Goal: Task Accomplishment & Management: Manage account settings

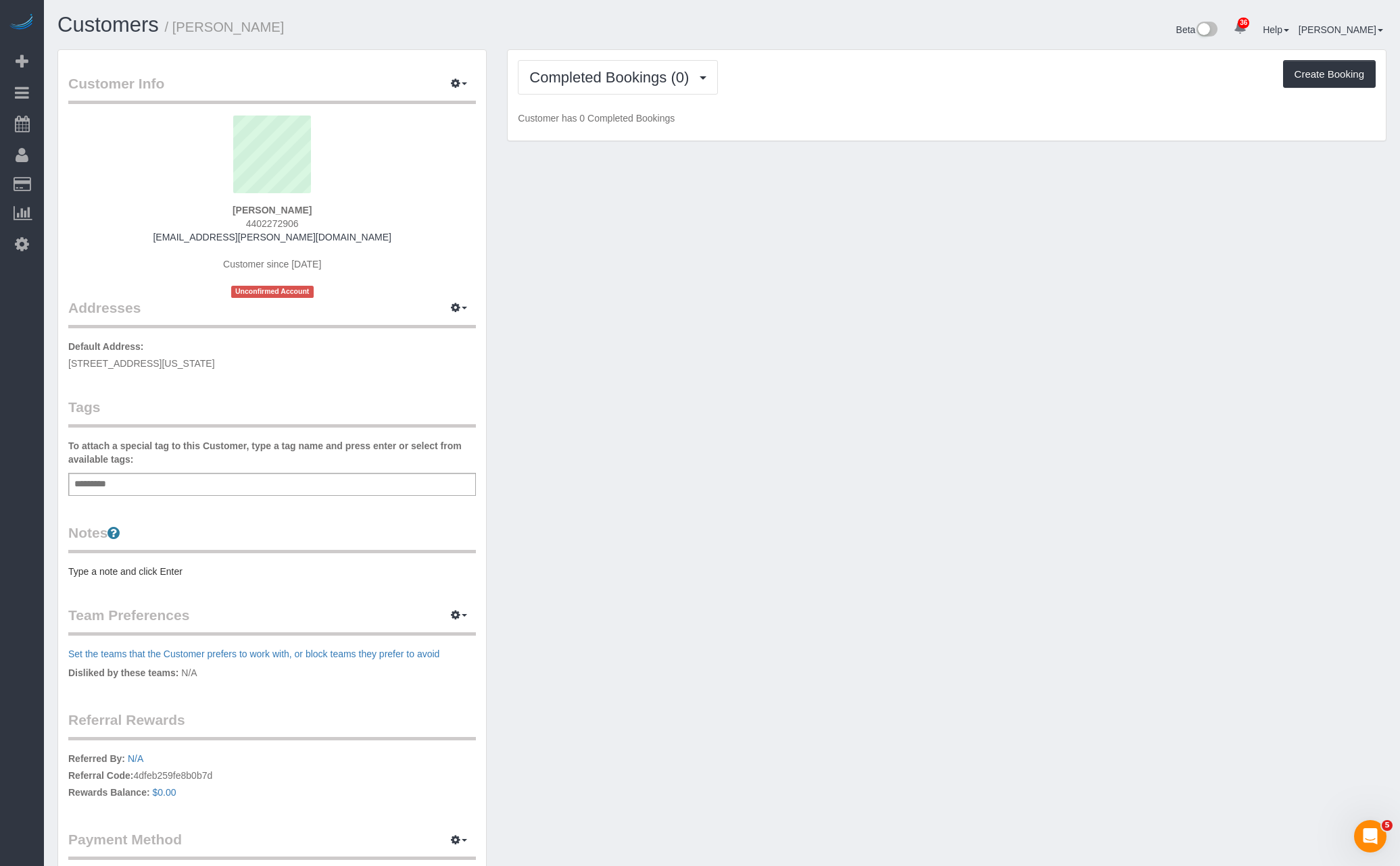
drag, startPoint x: 289, startPoint y: 29, endPoint x: 184, endPoint y: 30, distance: 105.0
click at [184, 30] on h1 "Customers / Nora Kornelakis" at bounding box center [384, 25] width 654 height 23
copy small "Nora Kornelakis"
click at [875, 18] on div "Beta 36 Your Notifications You have 0 alerts × You have 1 to charge for 10/05/2…" at bounding box center [1059, 32] width 674 height 35
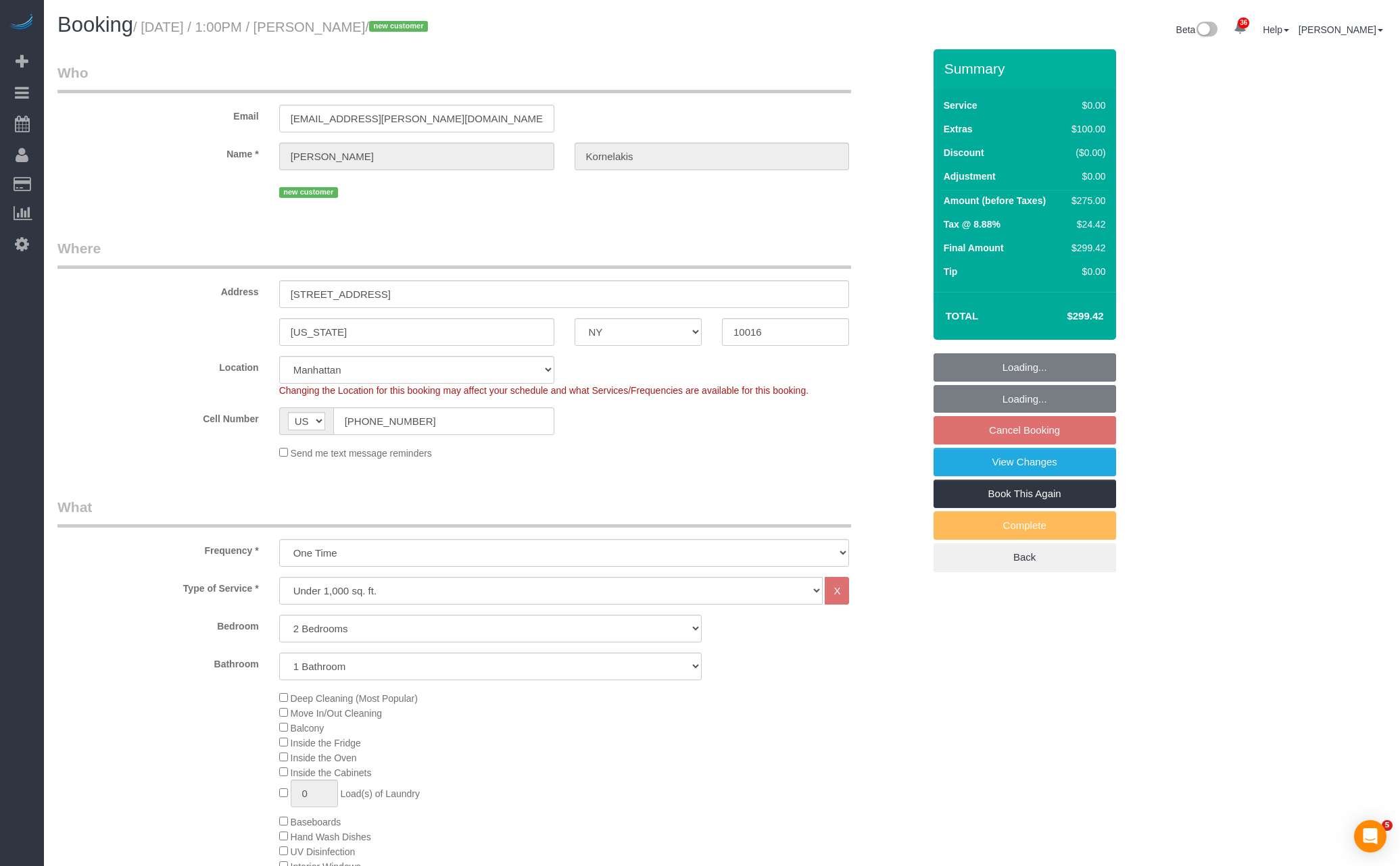
select select "NY"
select select "2"
select select "spot6"
select select "number:89"
select select "number:90"
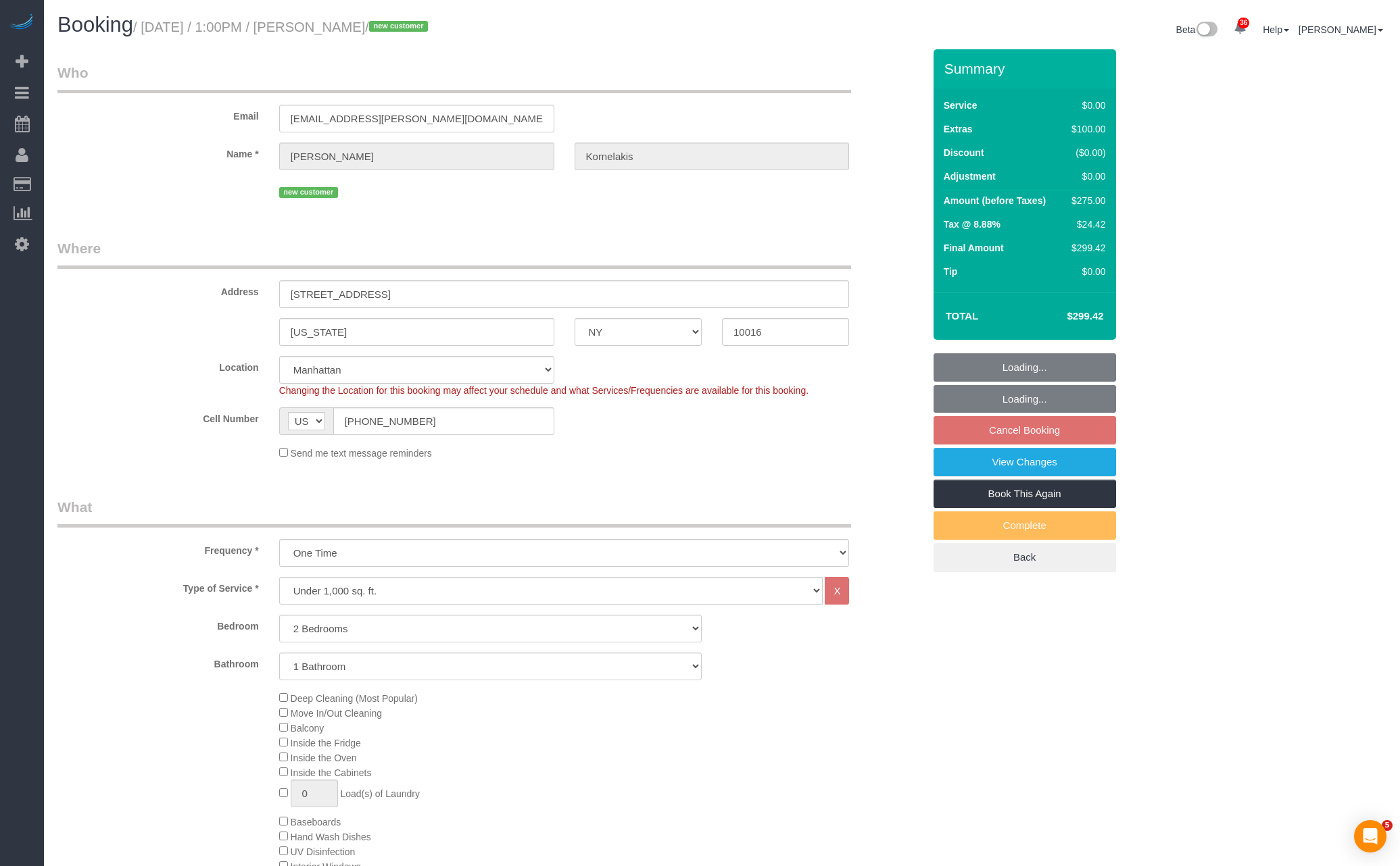
select select "number:15"
select select "number:5"
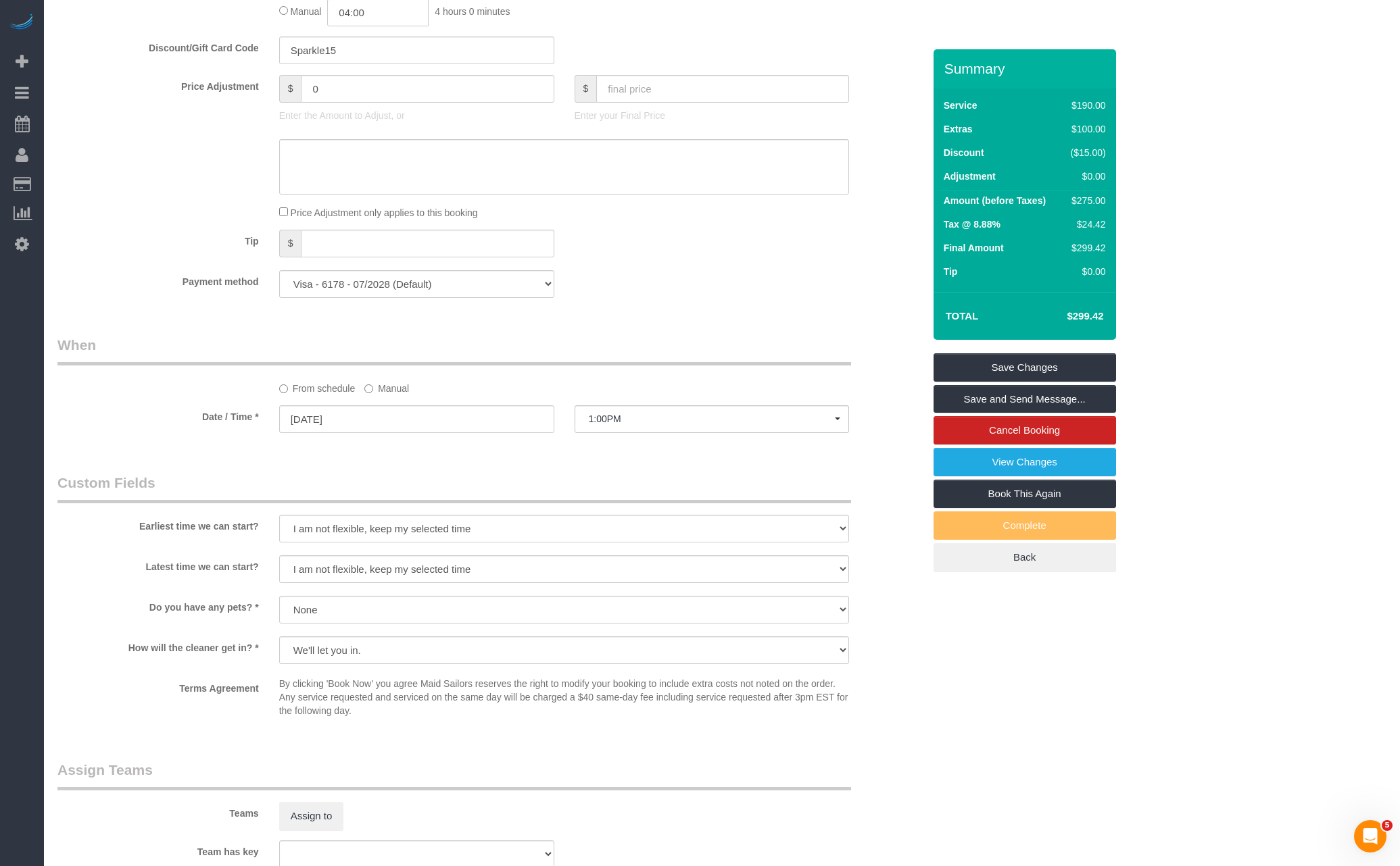
scroll to position [1457, 0]
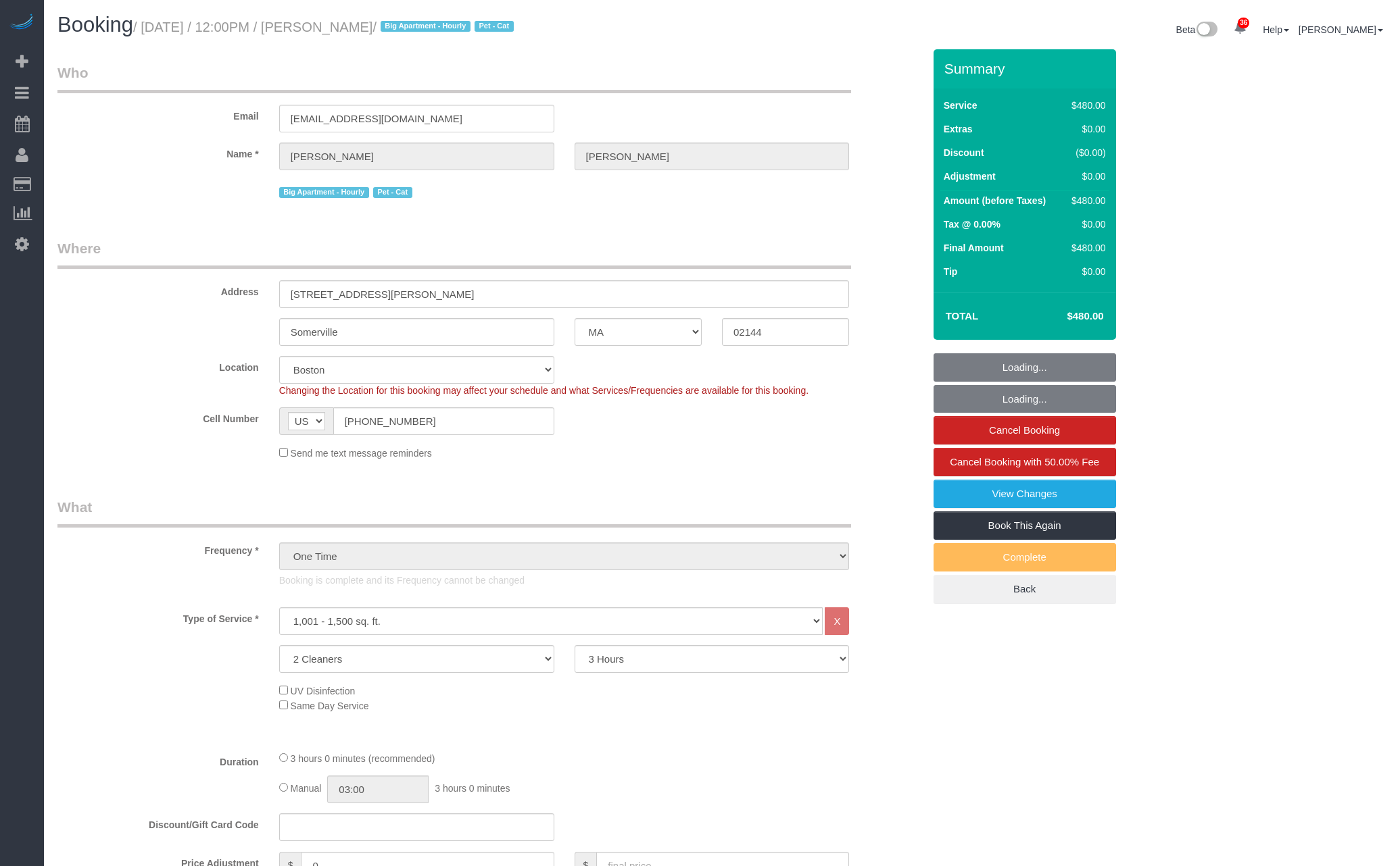
select select "MA"
select select "2"
select select "180"
select select "spot6"
select select "number:59"
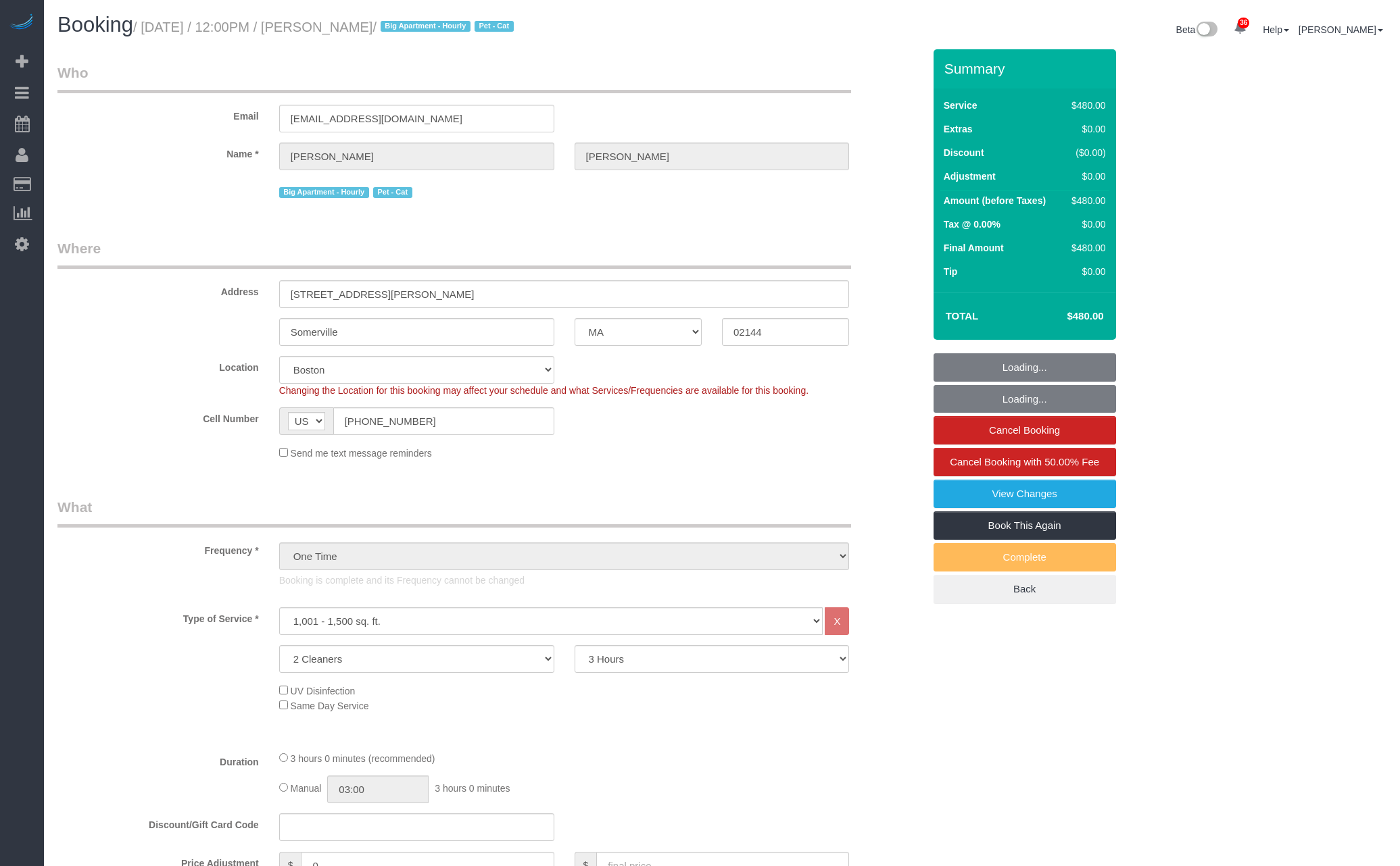
select select "number:77"
select select "number:15"
select select "number:5"
click at [358, 105] on input "[EMAIL_ADDRESS][DOMAIN_NAME]" at bounding box center [417, 119] width 275 height 28
click at [356, 110] on input "thewitnesss@gmail.com" at bounding box center [417, 119] width 275 height 28
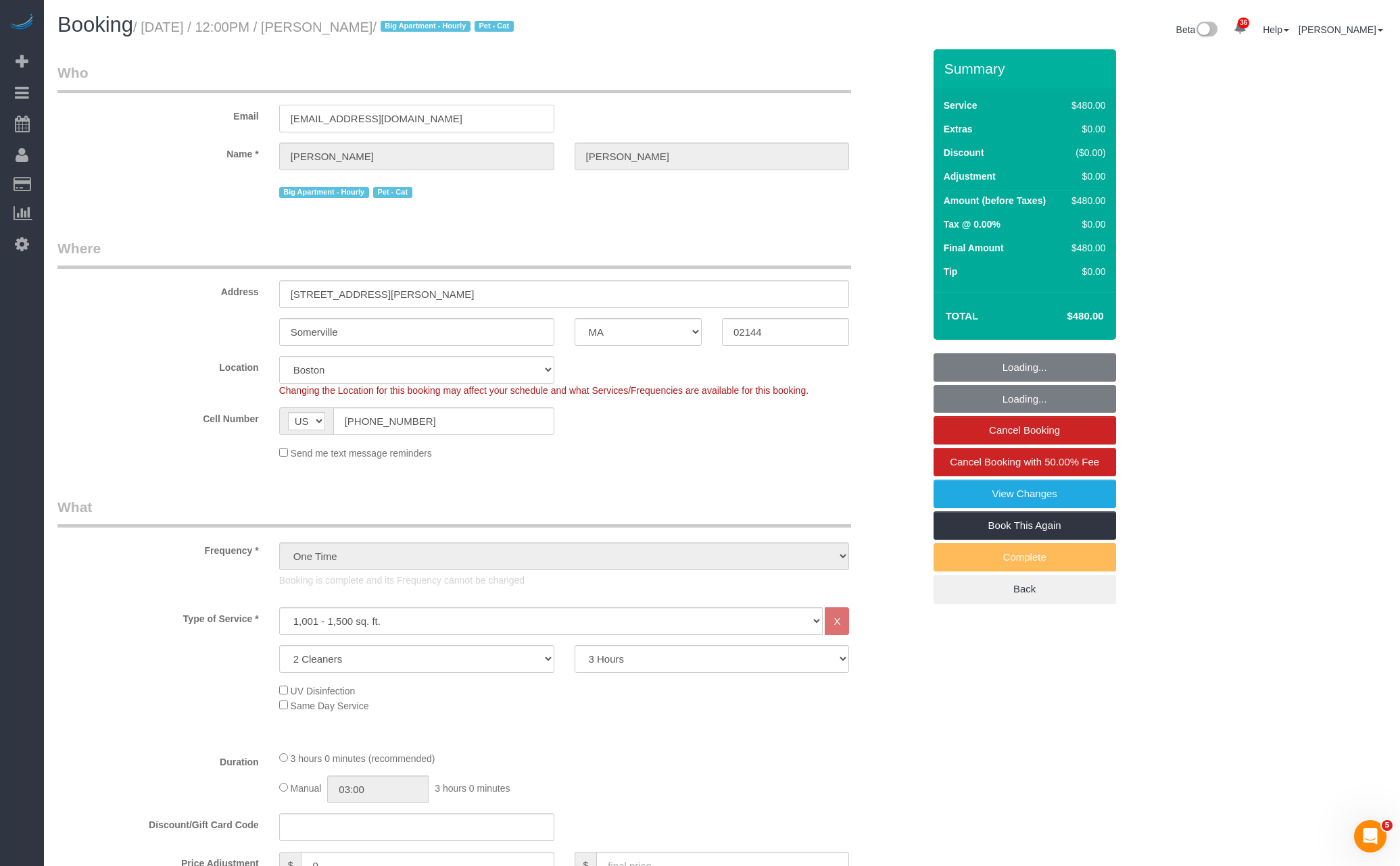
click at [356, 110] on input "thewitnesss@gmail.com" at bounding box center [417, 119] width 275 height 28
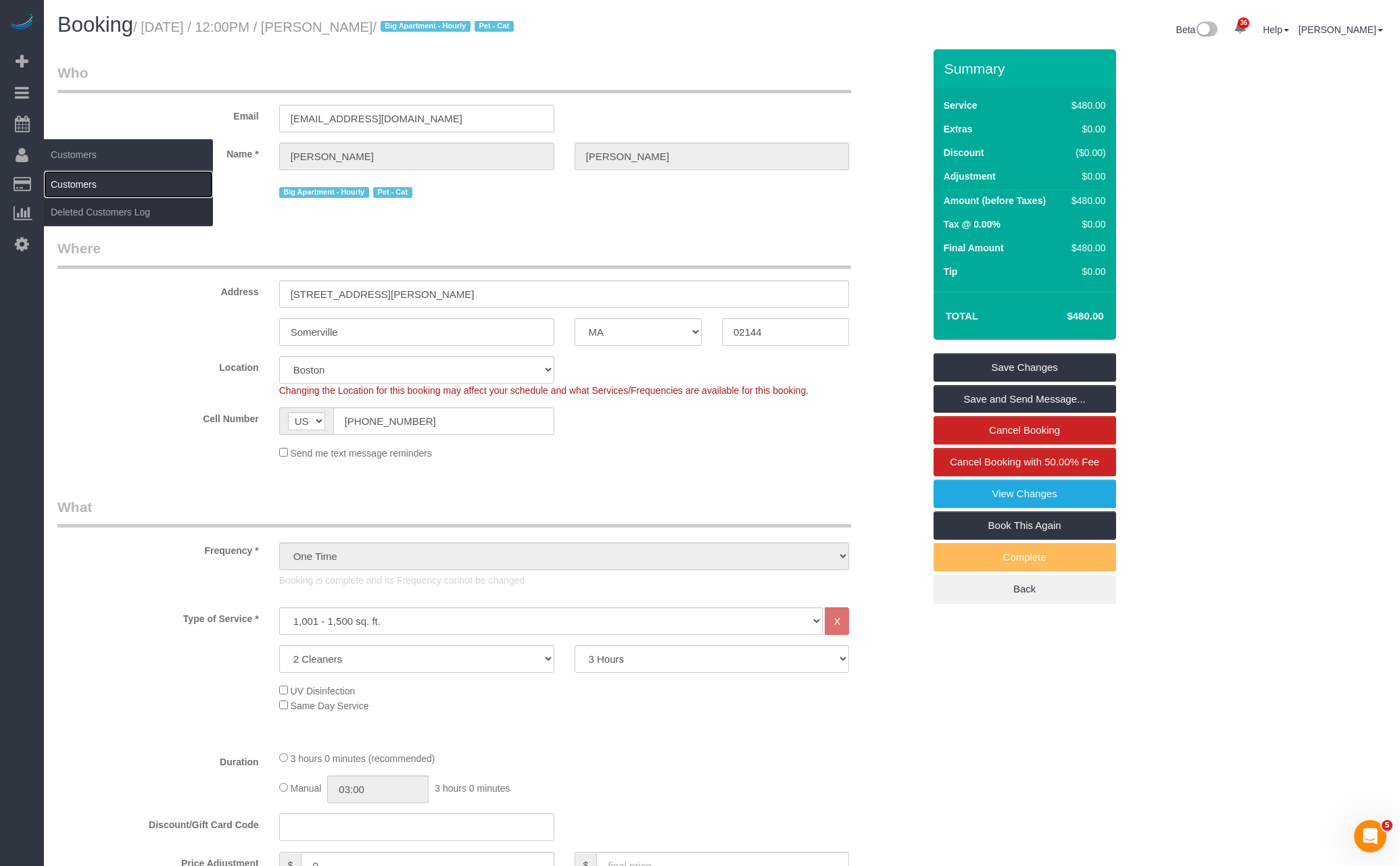
click at [90, 183] on link "Customers" at bounding box center [128, 184] width 169 height 27
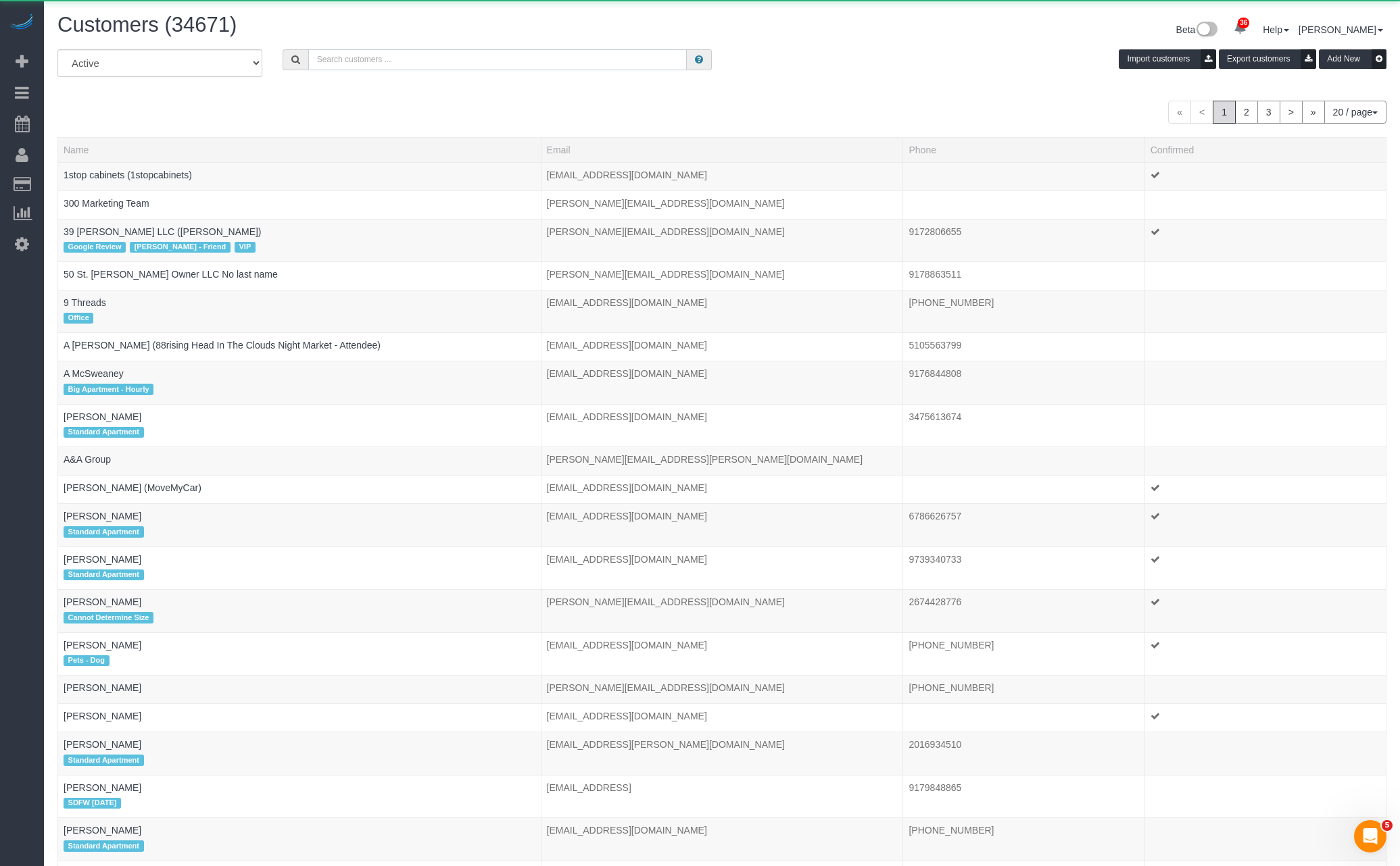
click at [410, 62] on input "text" at bounding box center [498, 59] width 379 height 21
paste input "thewitnesss@gmail.com"
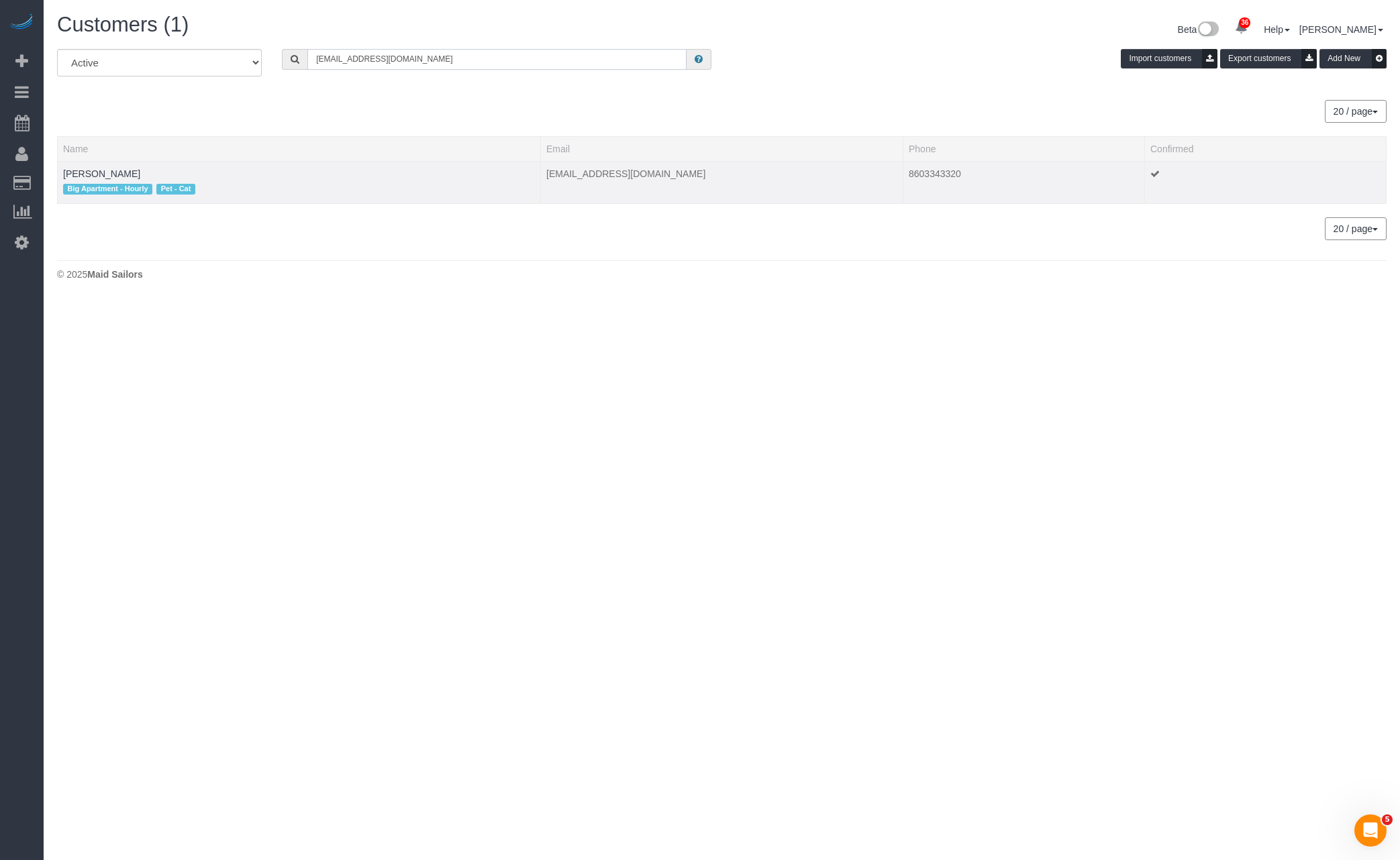
type input "thewitnesss@gmail.com"
click at [126, 161] on td "Whitney Sternberg Big Apartment - Hourly Pet - Cat" at bounding box center [299, 181] width 483 height 42
drag, startPoint x: 135, startPoint y: 160, endPoint x: 123, endPoint y: 177, distance: 20.8
click at [134, 161] on td "Whitney Sternberg Big Apartment - Hourly Pet - Cat" at bounding box center [299, 181] width 483 height 42
click at [123, 177] on link "Whitney Sternberg" at bounding box center [101, 174] width 77 height 11
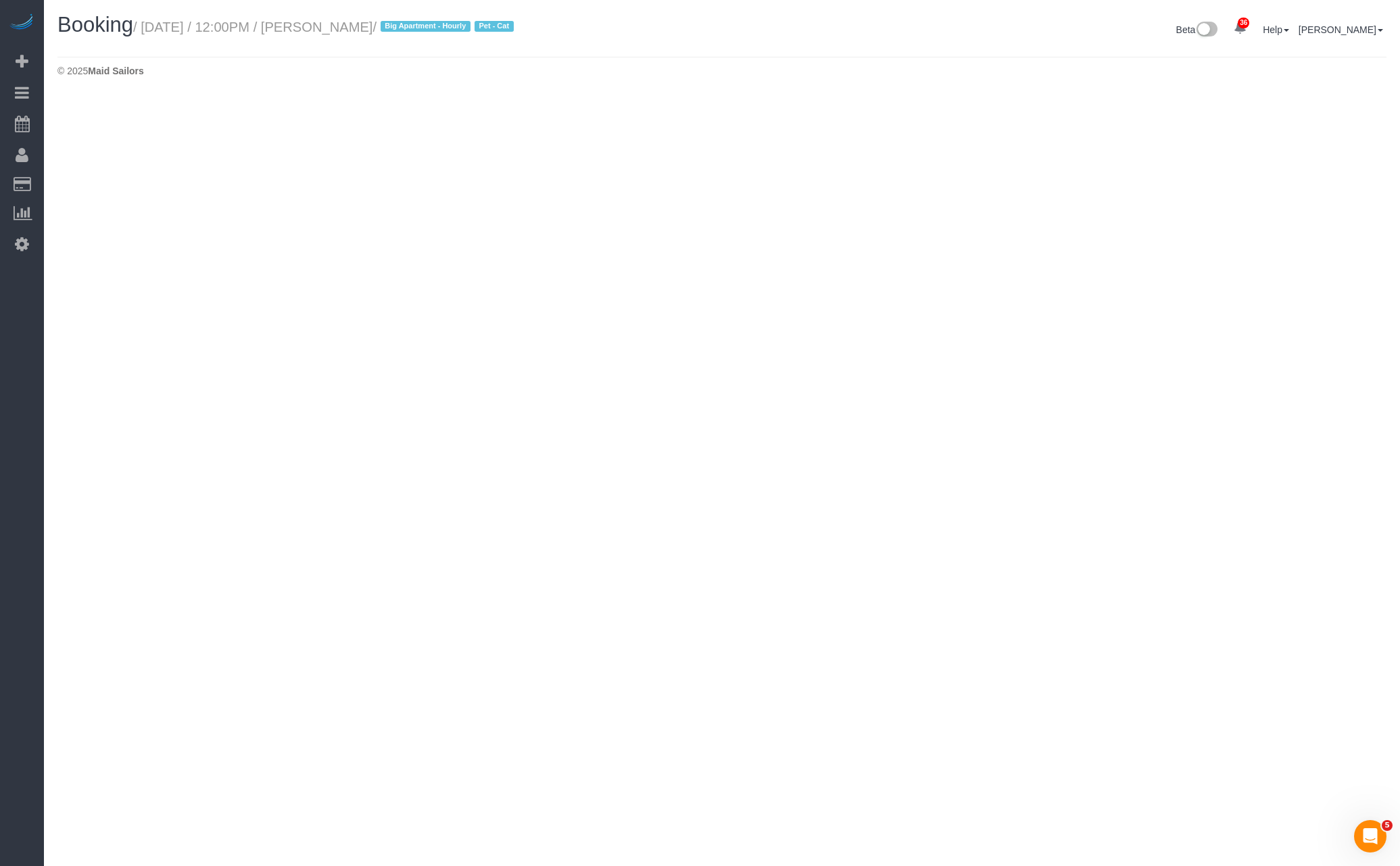
select select "MA"
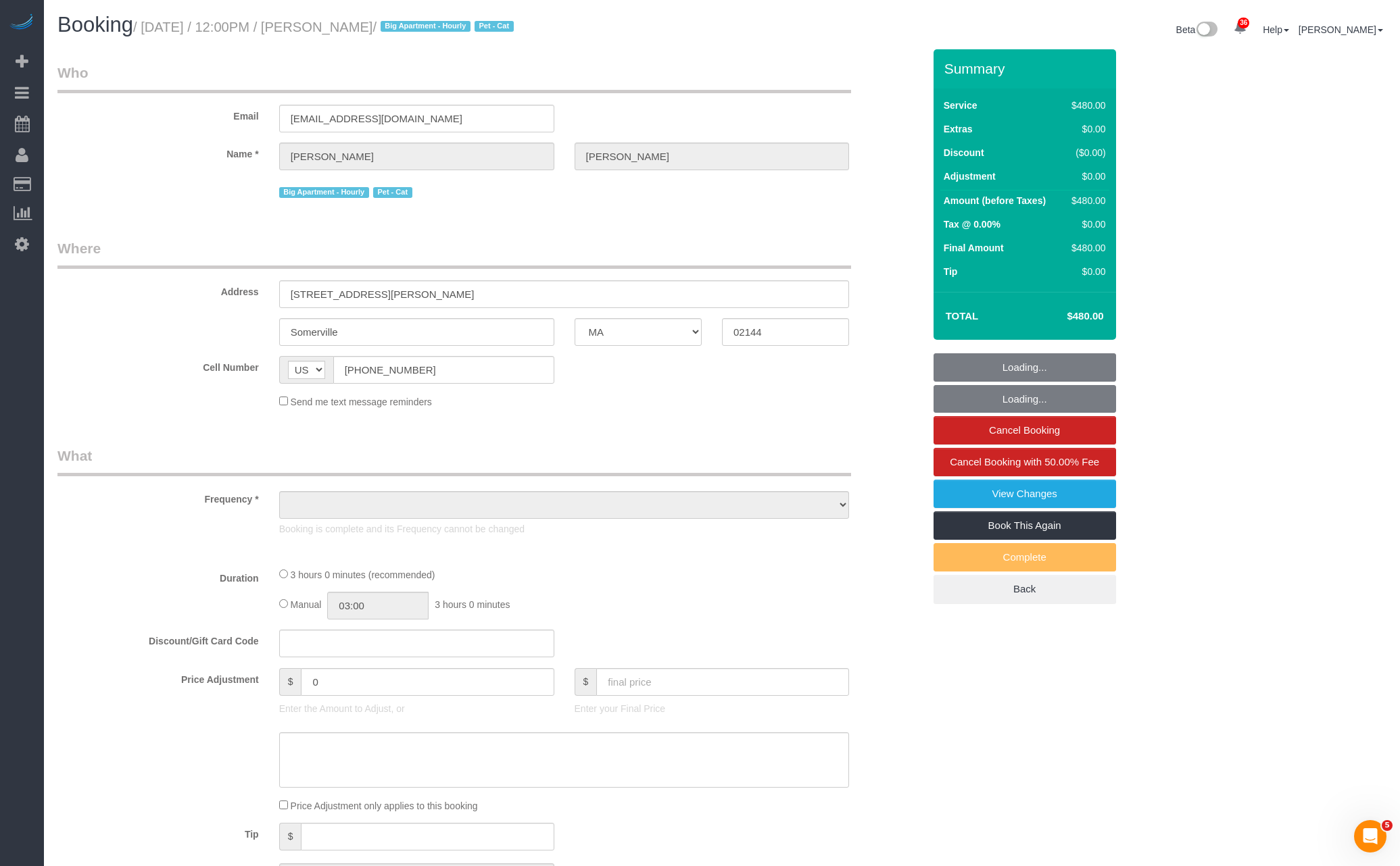
select select "object:2246"
select select "spot11"
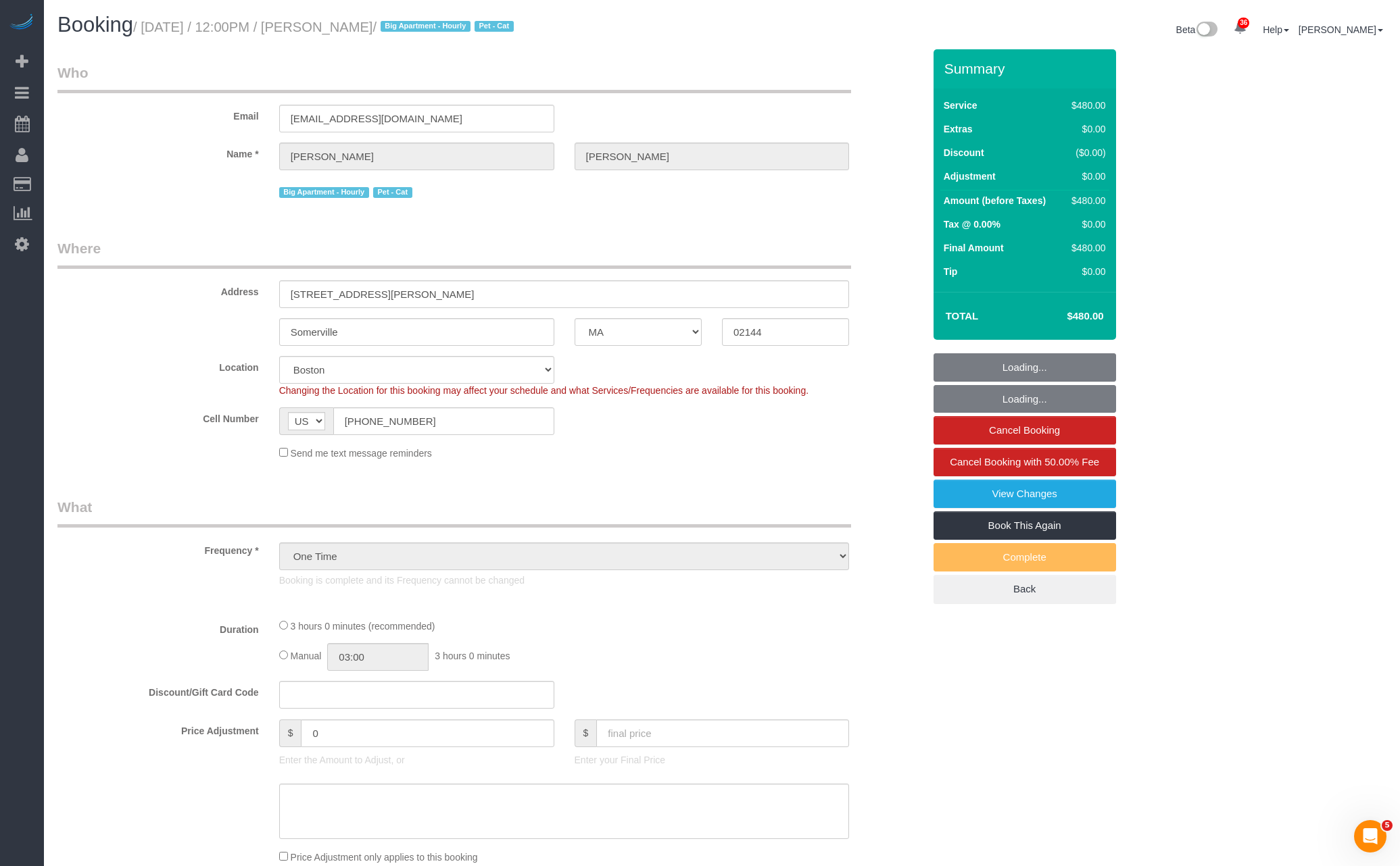
select select "string:stripe-pm_1Pdz0A4VGloSiKo789ny9Z9Z"
select select "2"
select select "180"
select select "number:59"
select select "number:77"
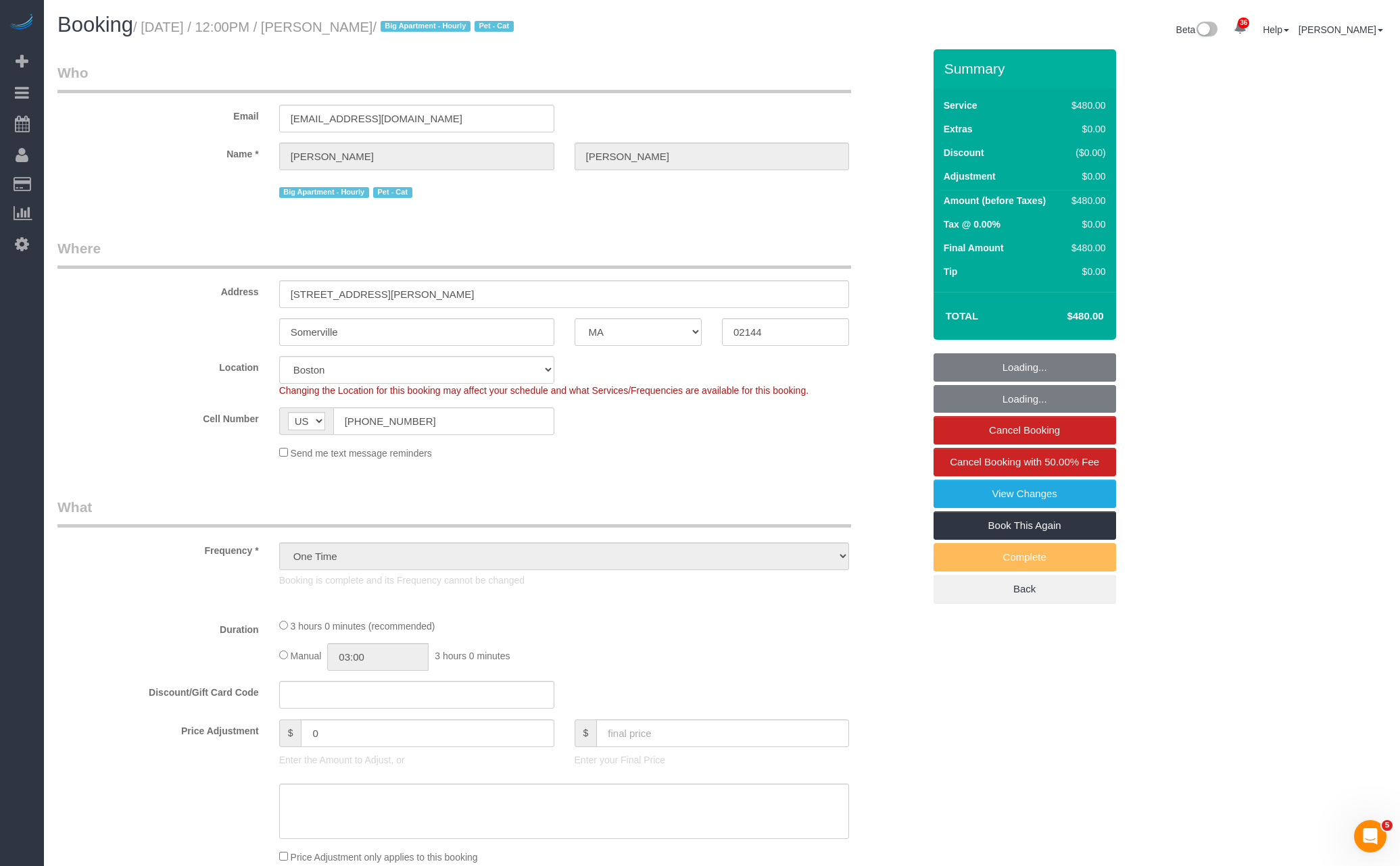
select select "number:15"
select select "number:5"
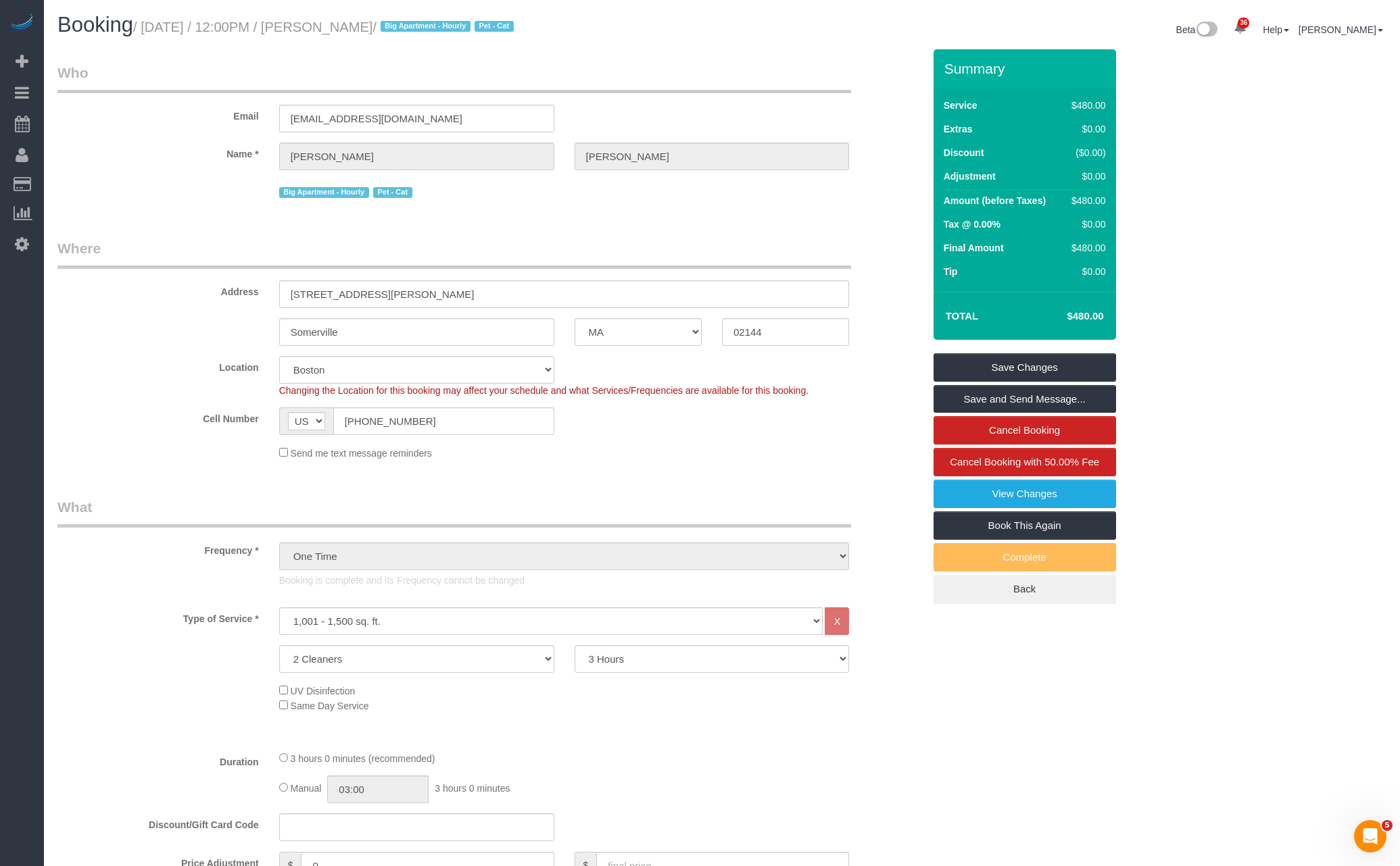
drag, startPoint x: 356, startPoint y: 30, endPoint x: 468, endPoint y: 30, distance: 112.0
click at [468, 30] on small "/ September 30, 2025 / 12:00PM / Whitney Sternberg / Big Apartment - Hourly Pet…" at bounding box center [326, 26] width 385 height 15
copy small "Whitney Sternberg"
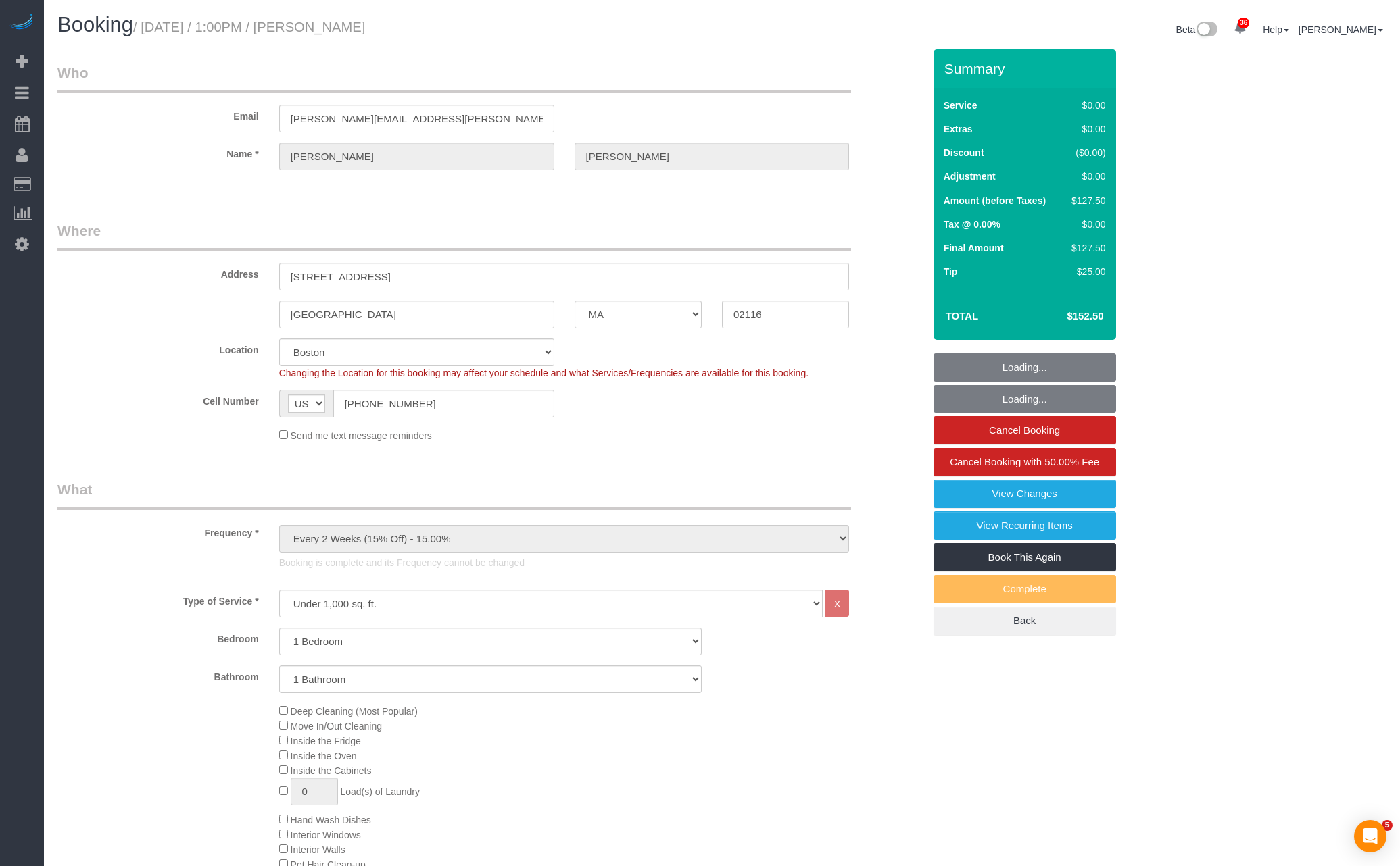
select select "MA"
select select "1"
select select "spot6"
select select "number:89"
select select "number:90"
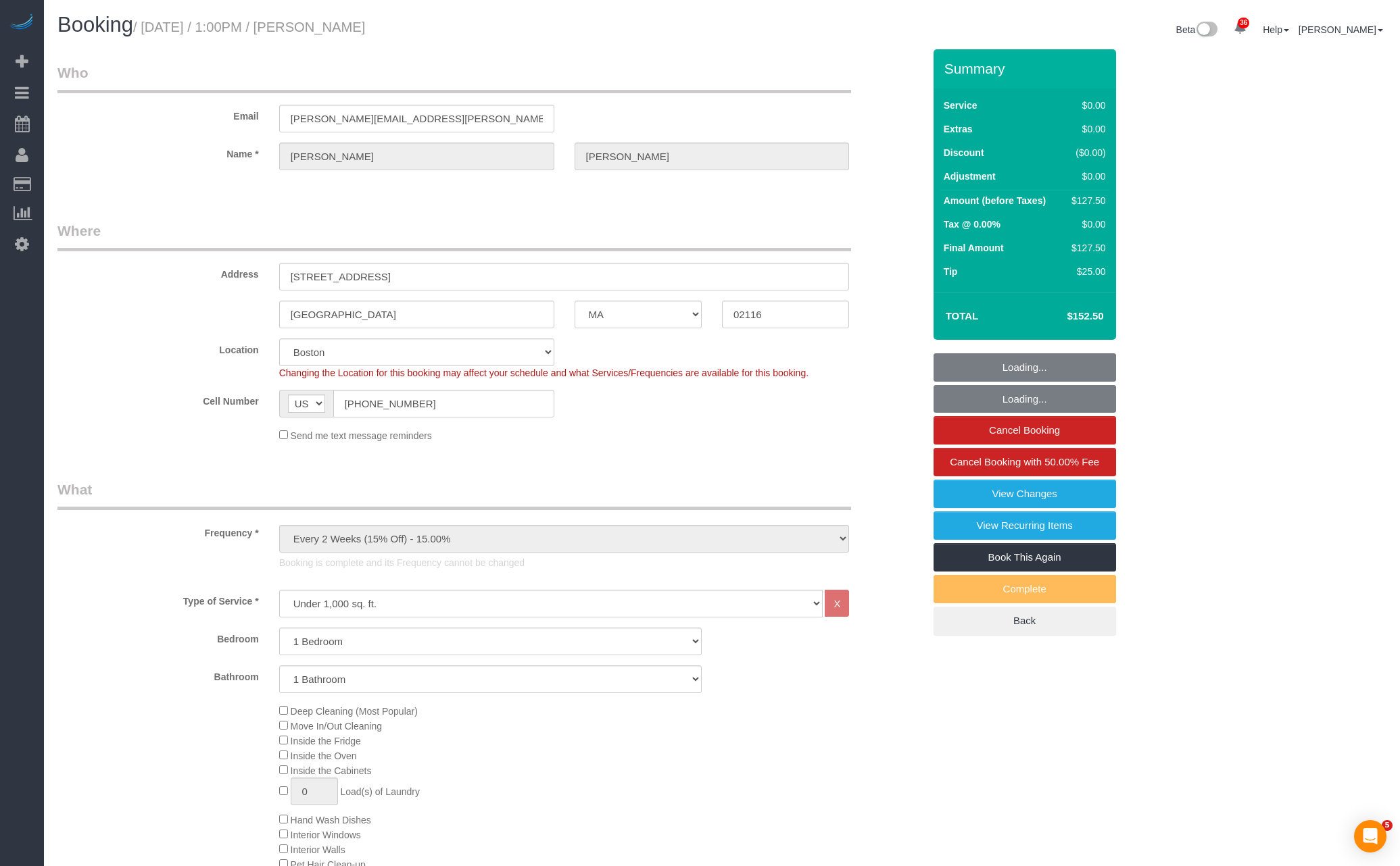
select select "number:15"
select select "number:7"
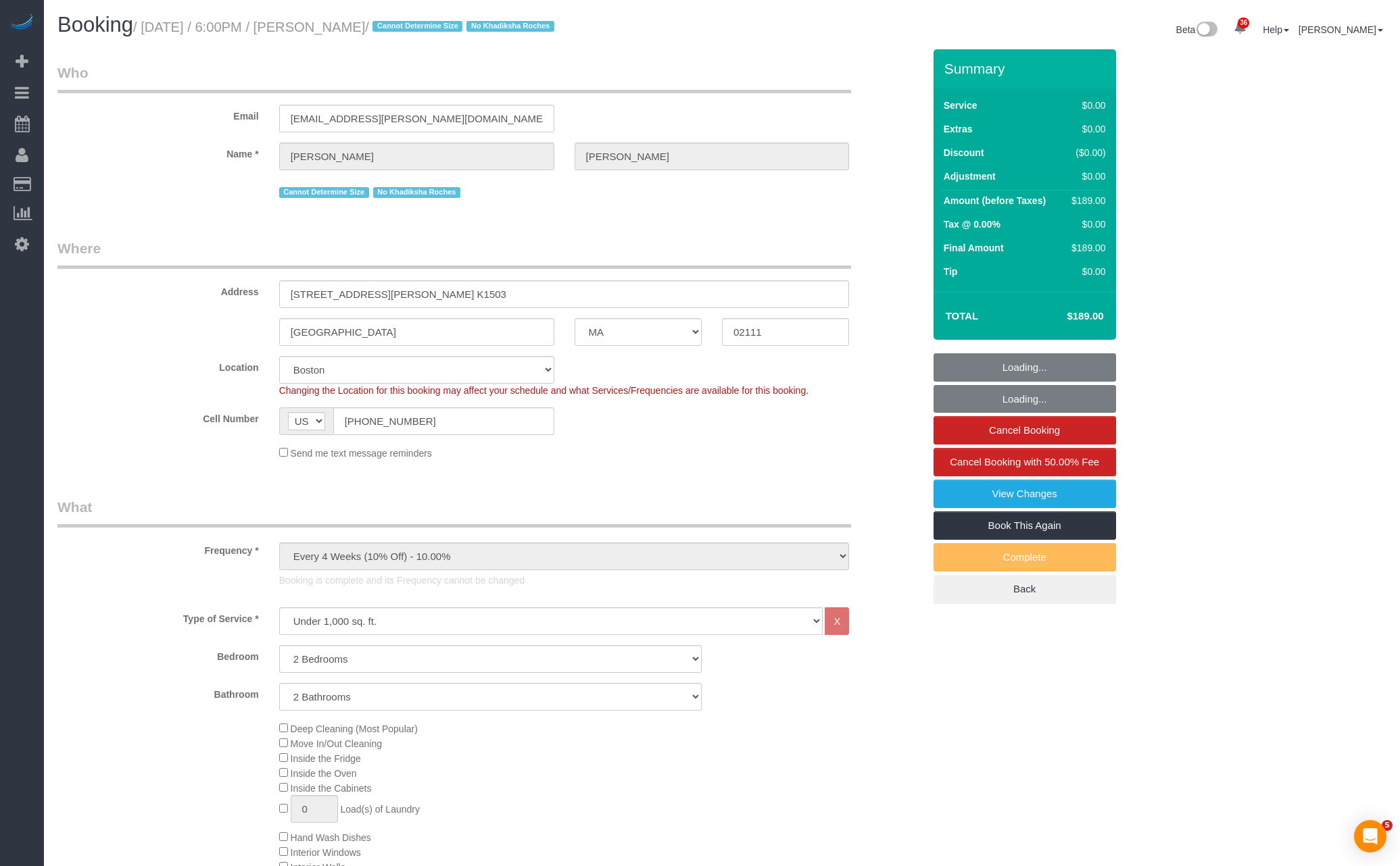
select select "MA"
select select "2"
select select "number:89"
select select "number:90"
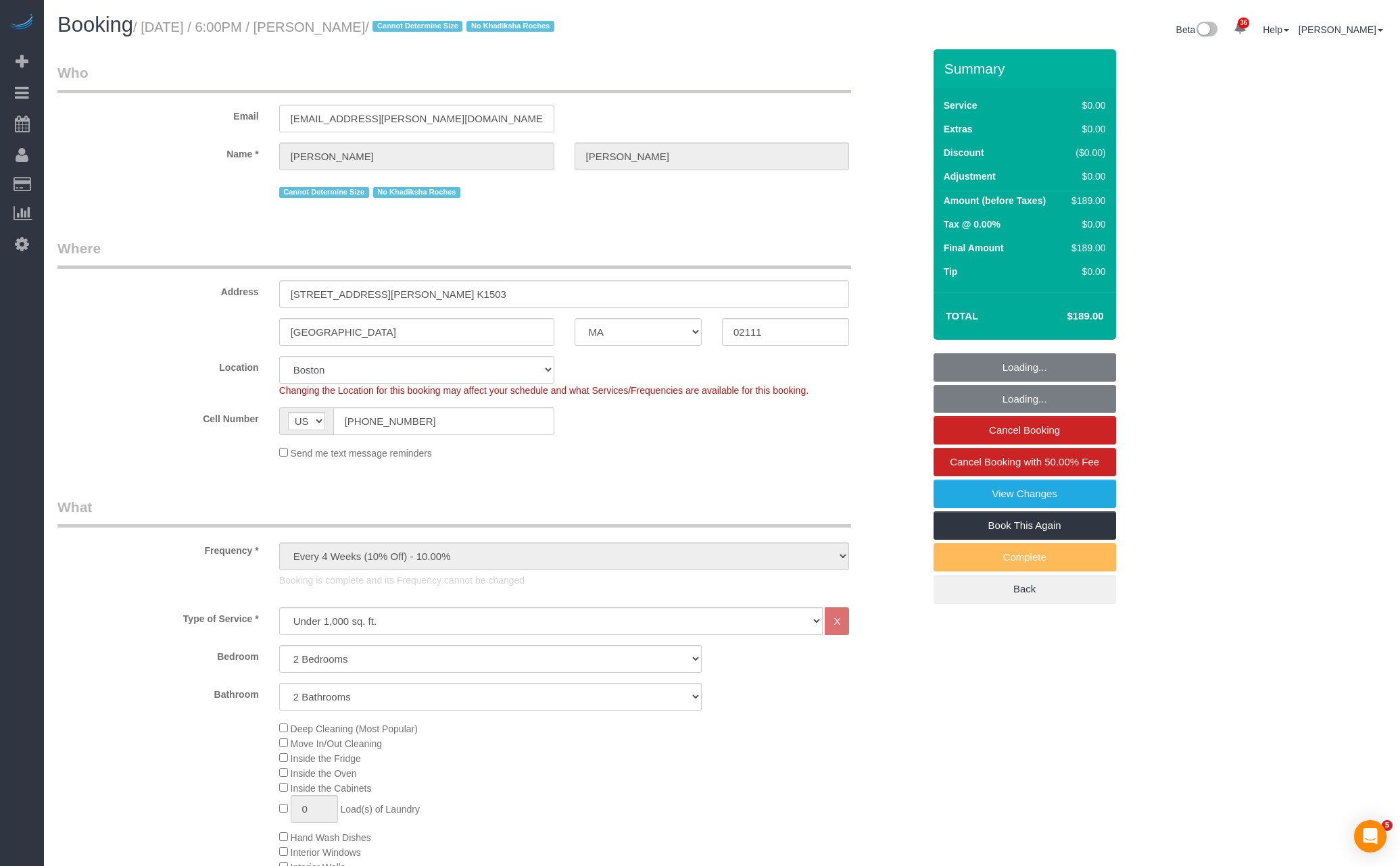
select select "number:15"
select select "number:6"
select select "spot6"
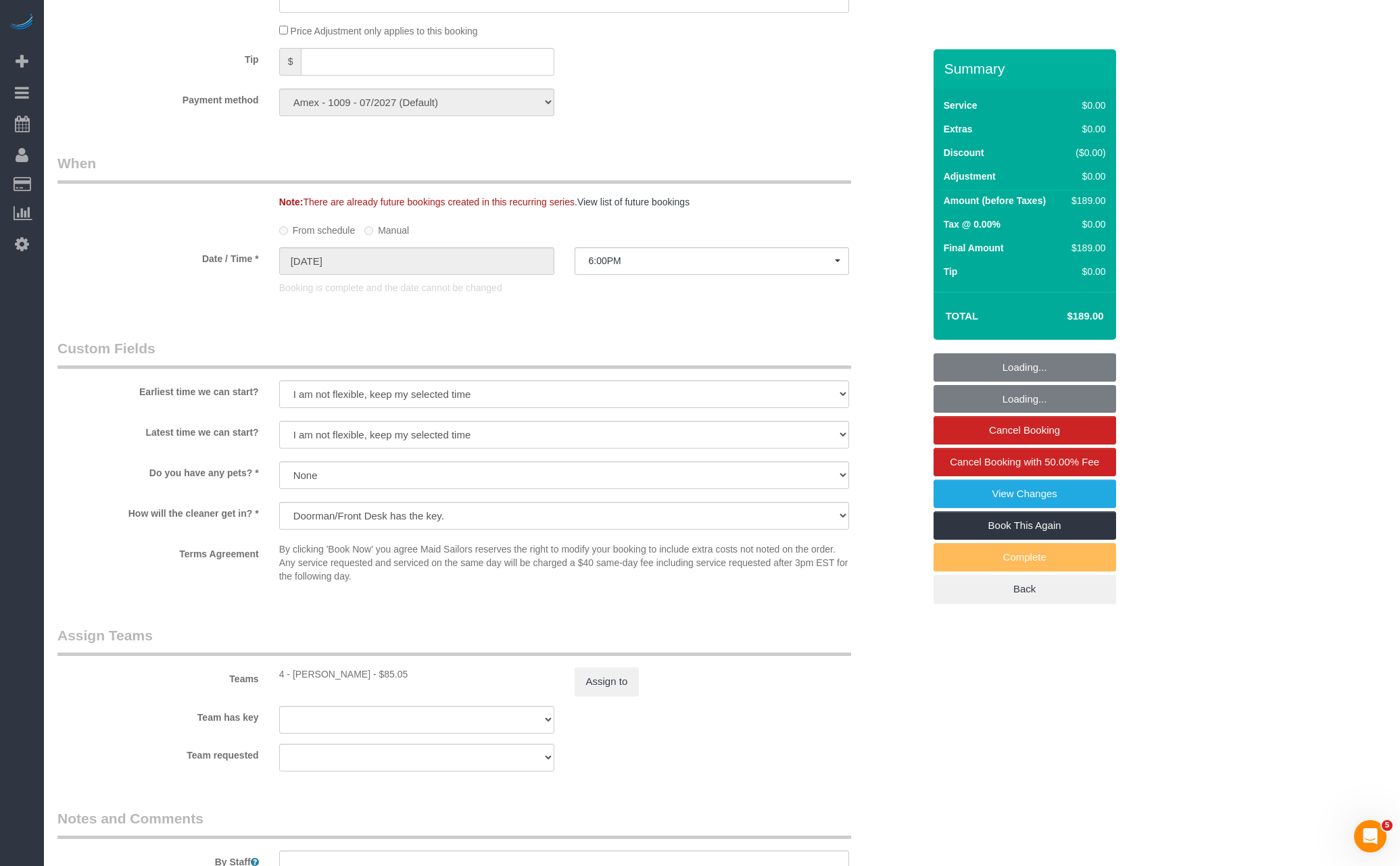
scroll to position [1490, 0]
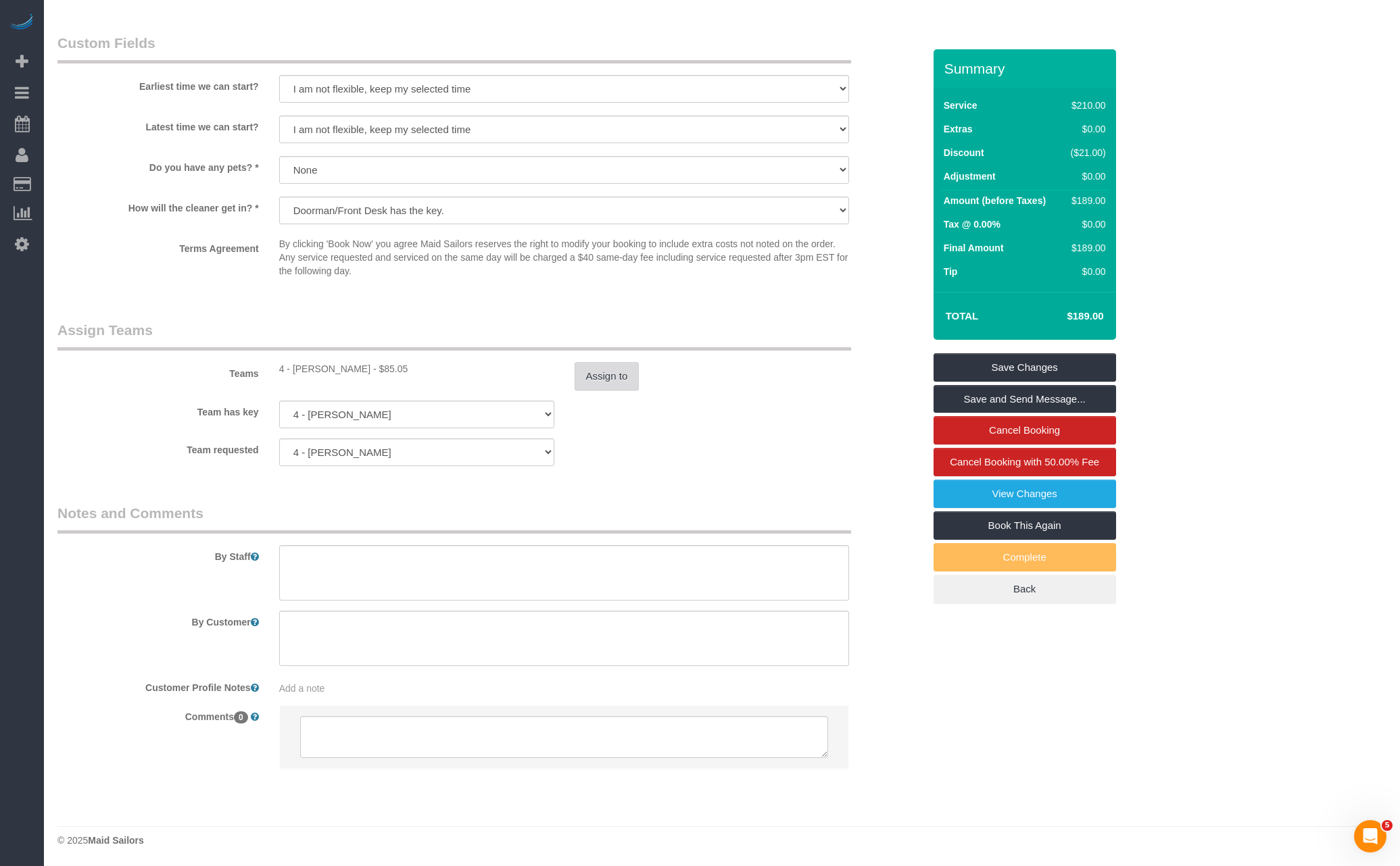
click at [622, 365] on button "Assign to" at bounding box center [607, 376] width 65 height 29
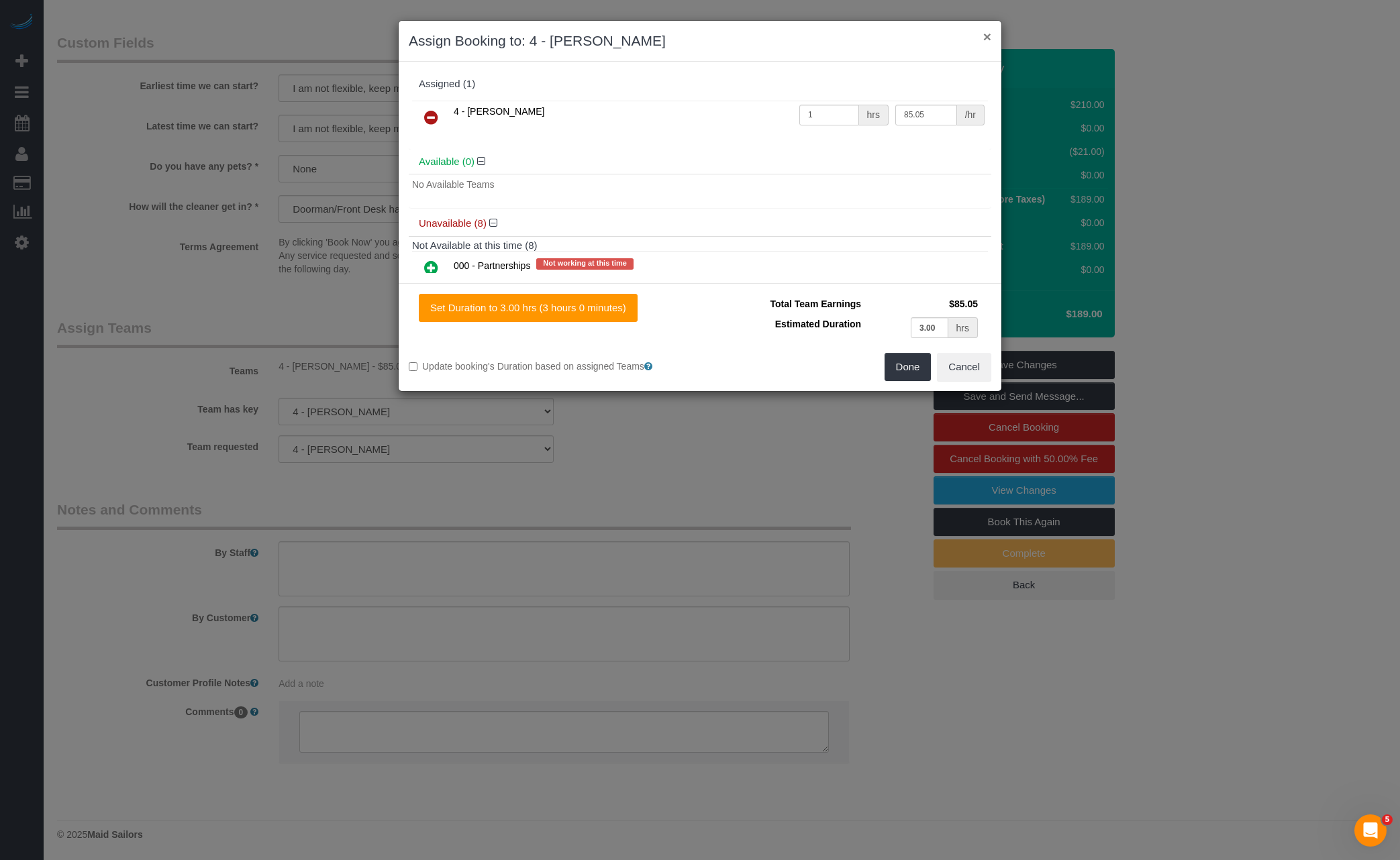
click at [983, 41] on button "×" at bounding box center [987, 37] width 8 height 14
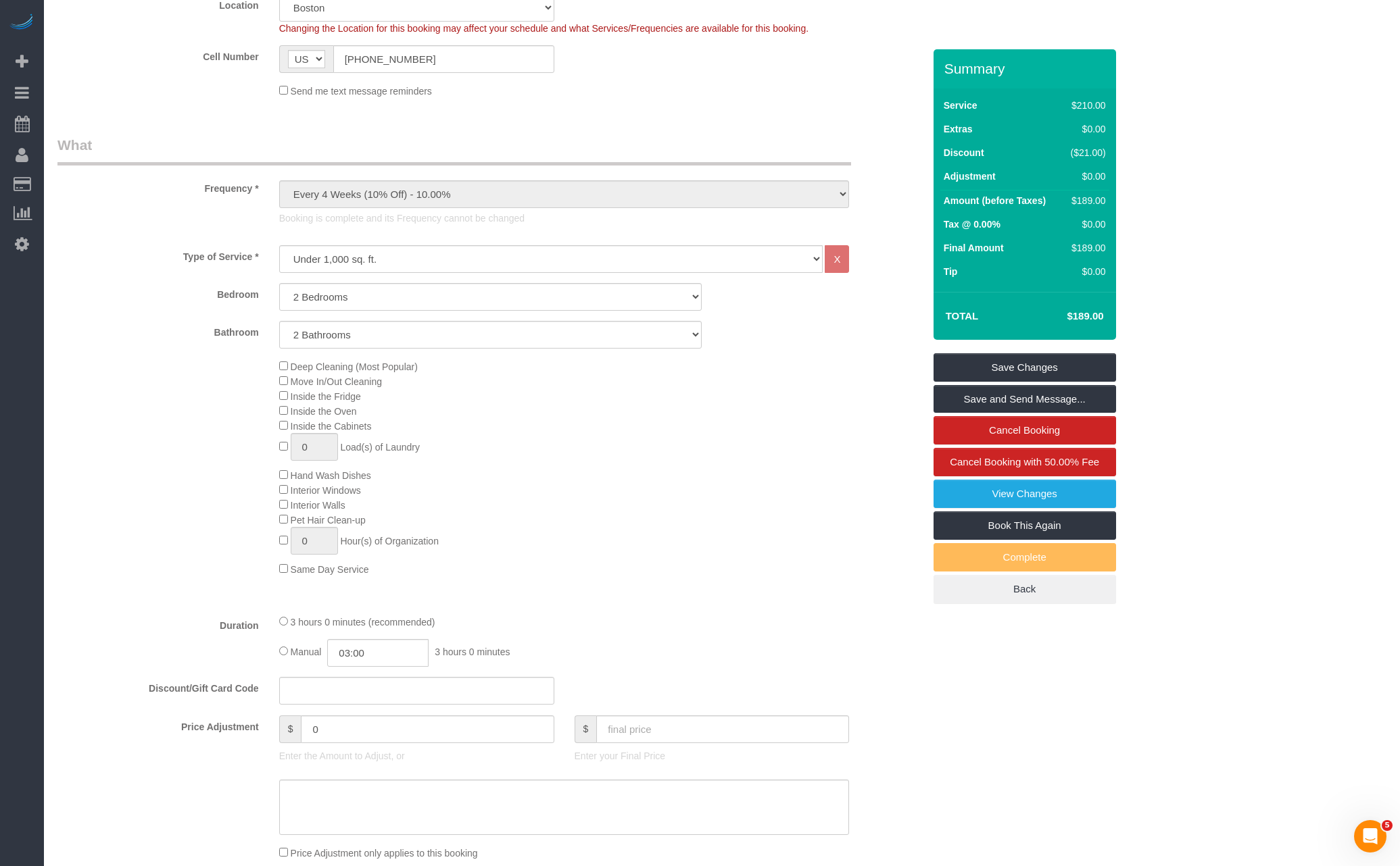
scroll to position [0, 0]
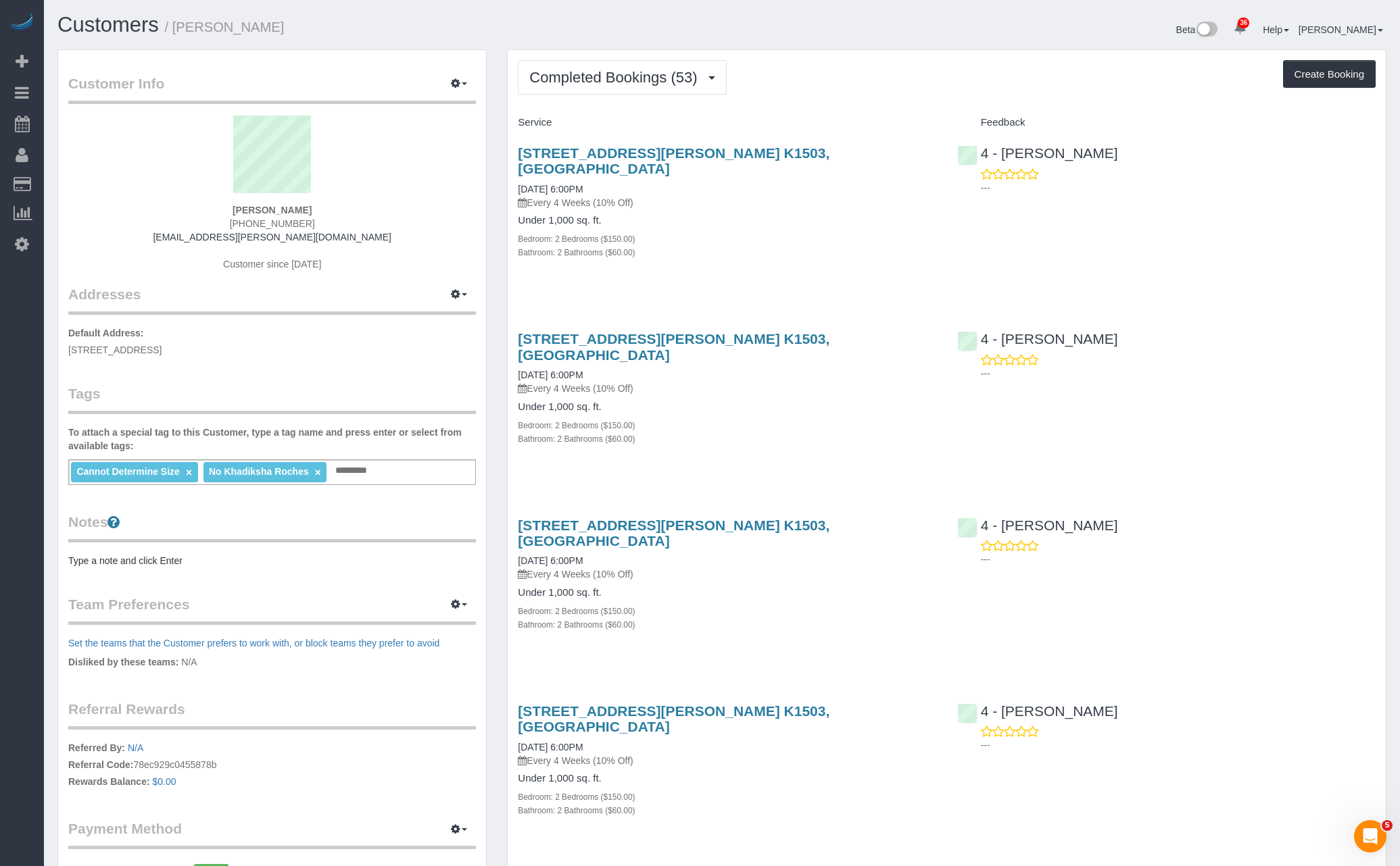
click at [318, 472] on link "×" at bounding box center [318, 472] width 6 height 12
click at [582, 369] on link "08/27/2025 6:00PM" at bounding box center [550, 375] width 65 height 11
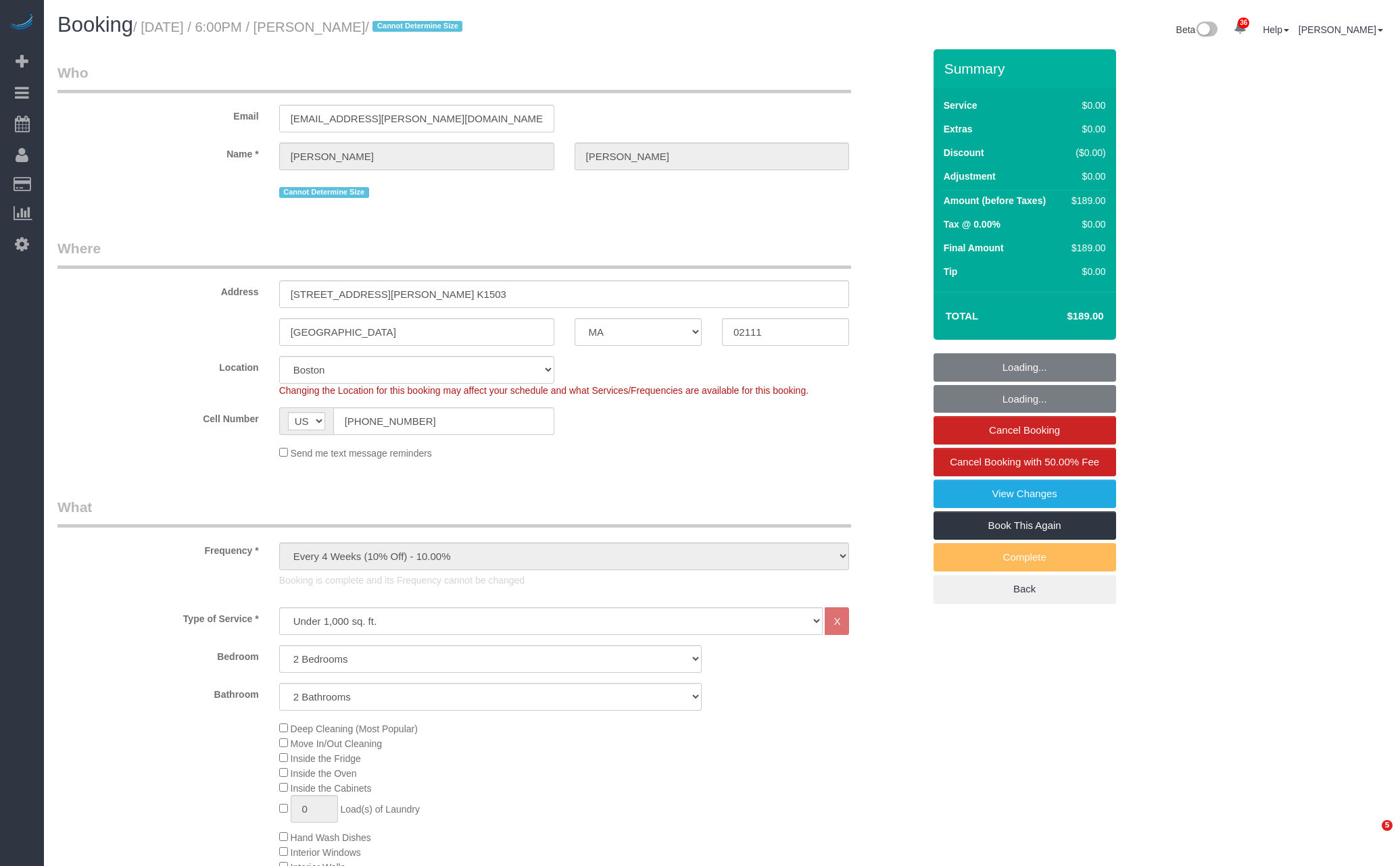
select select "MA"
select select "2"
select select "spot6"
select select "number:89"
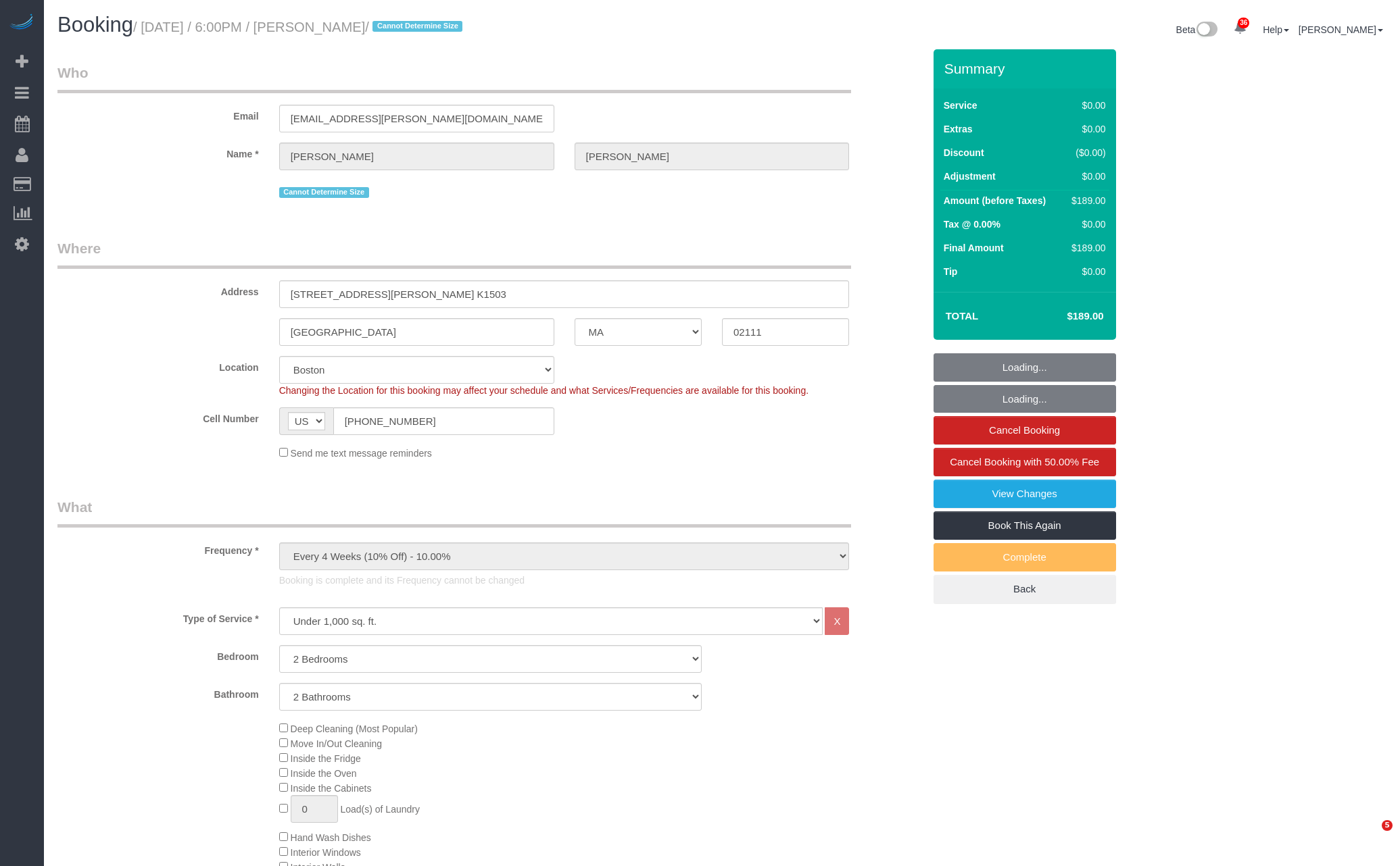
select select "number:90"
select select "number:15"
select select "number:6"
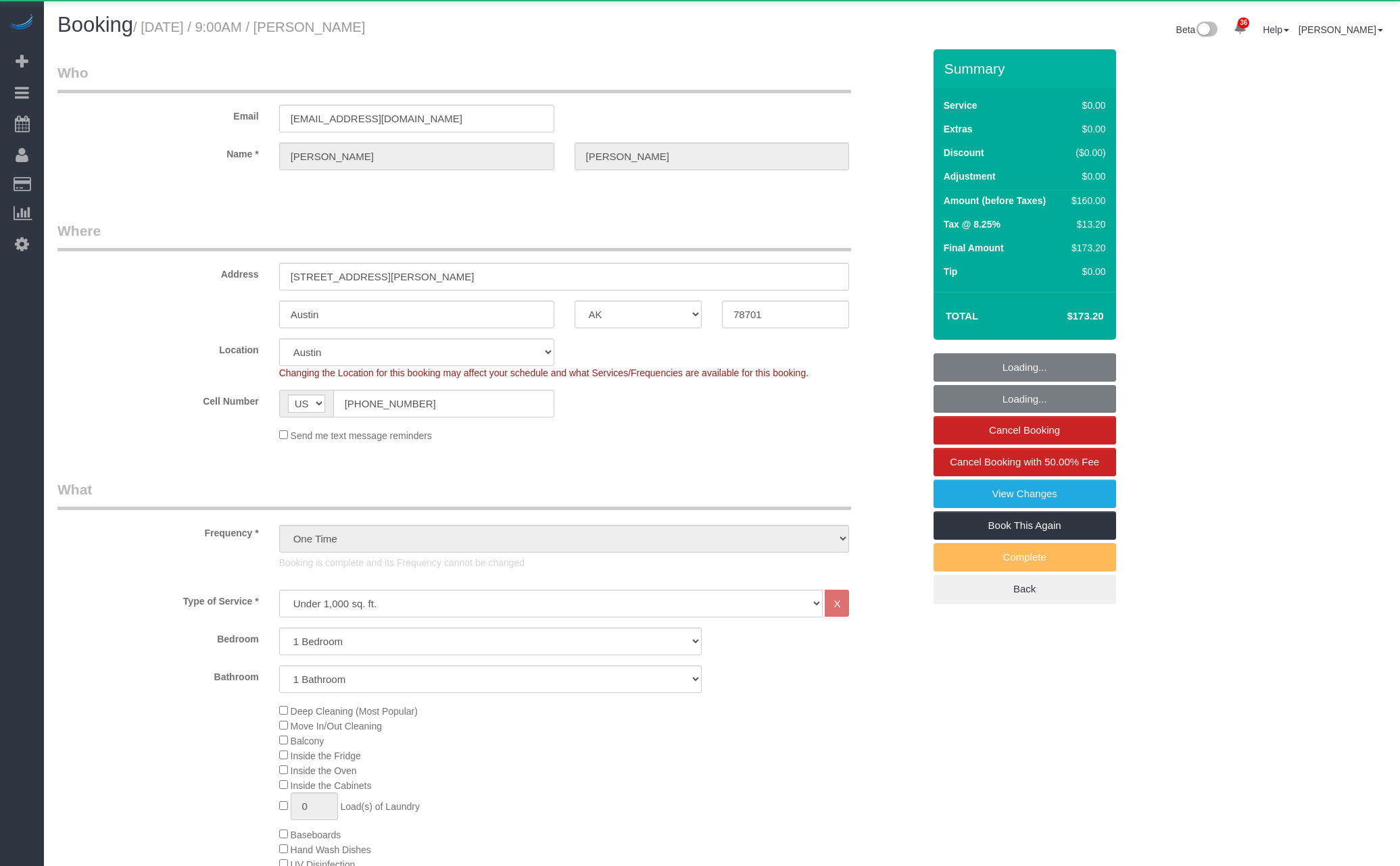
select select "[GEOGRAPHIC_DATA]"
select select "1"
select select "string:stripe-pm_1SDUzL4VGloSiKo7sRO29bdw"
select select "spot1"
select select "number:89"
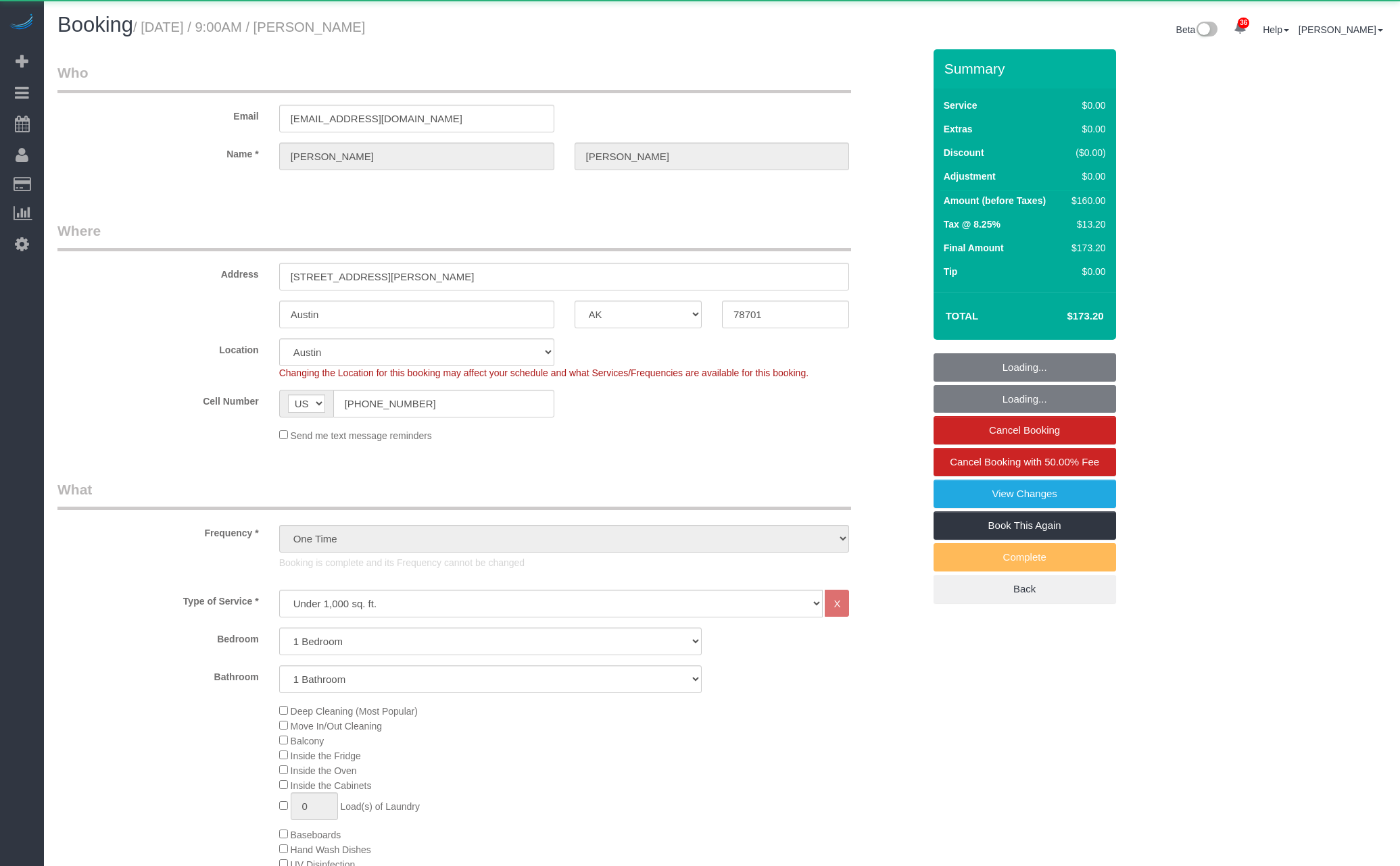
select select "number:90"
select select "number:15"
select select "number:7"
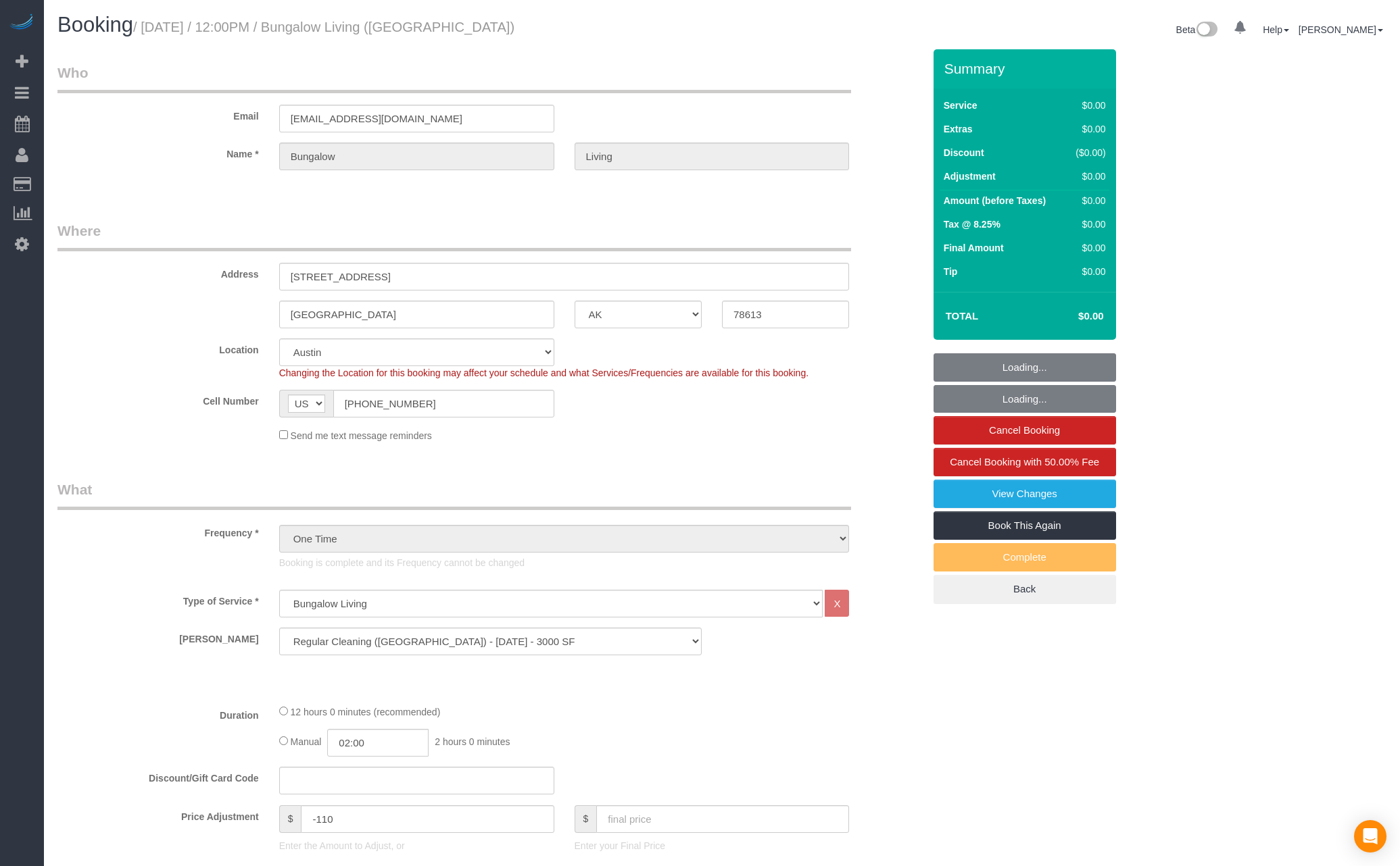
select select "[GEOGRAPHIC_DATA]"
select select "6"
select select "spot6"
select select "number:89"
select select "number:90"
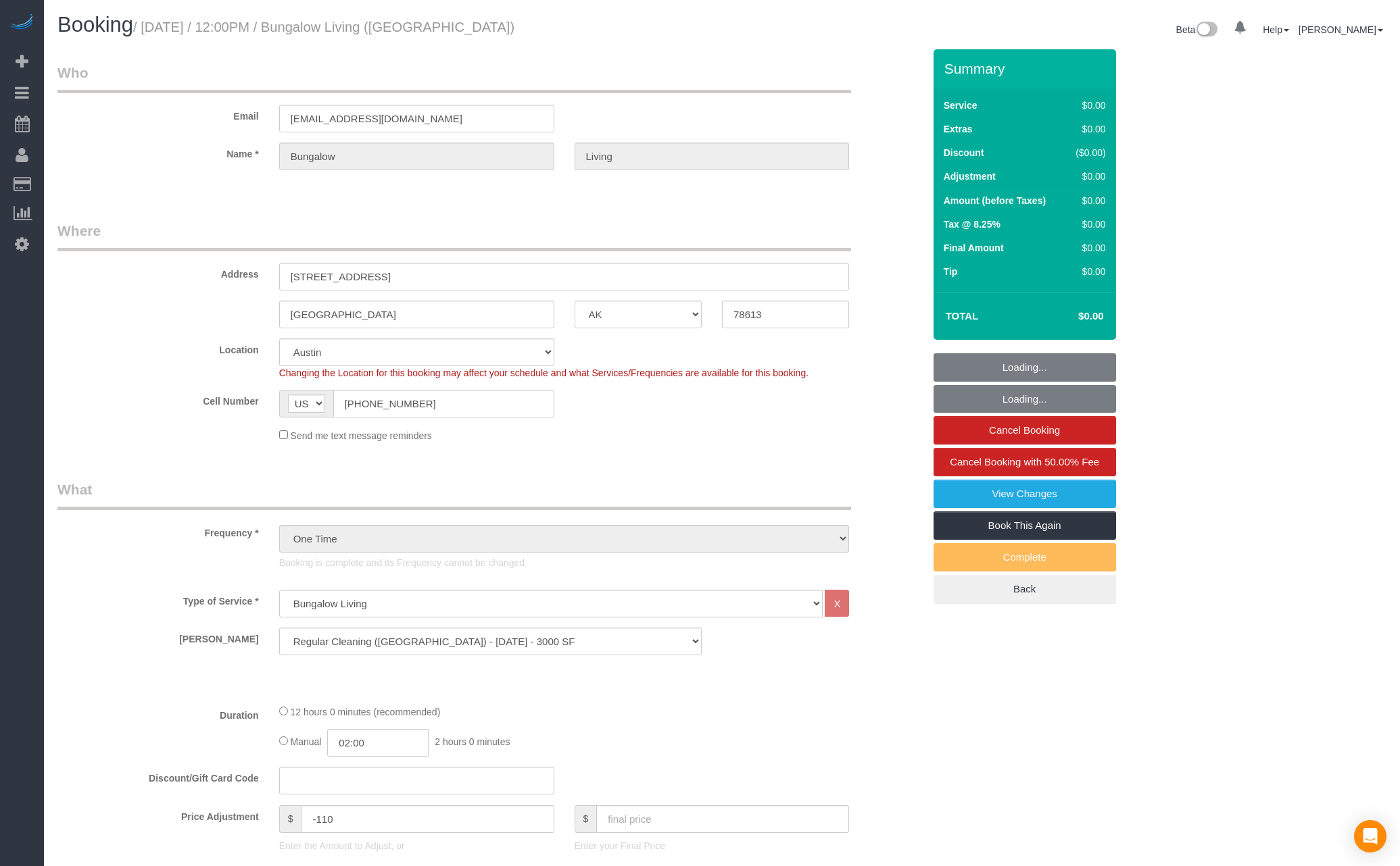
select select "number:15"
select select "number:7"
click at [370, 128] on input "bungalow-austin@maidsailors.com" at bounding box center [417, 119] width 275 height 28
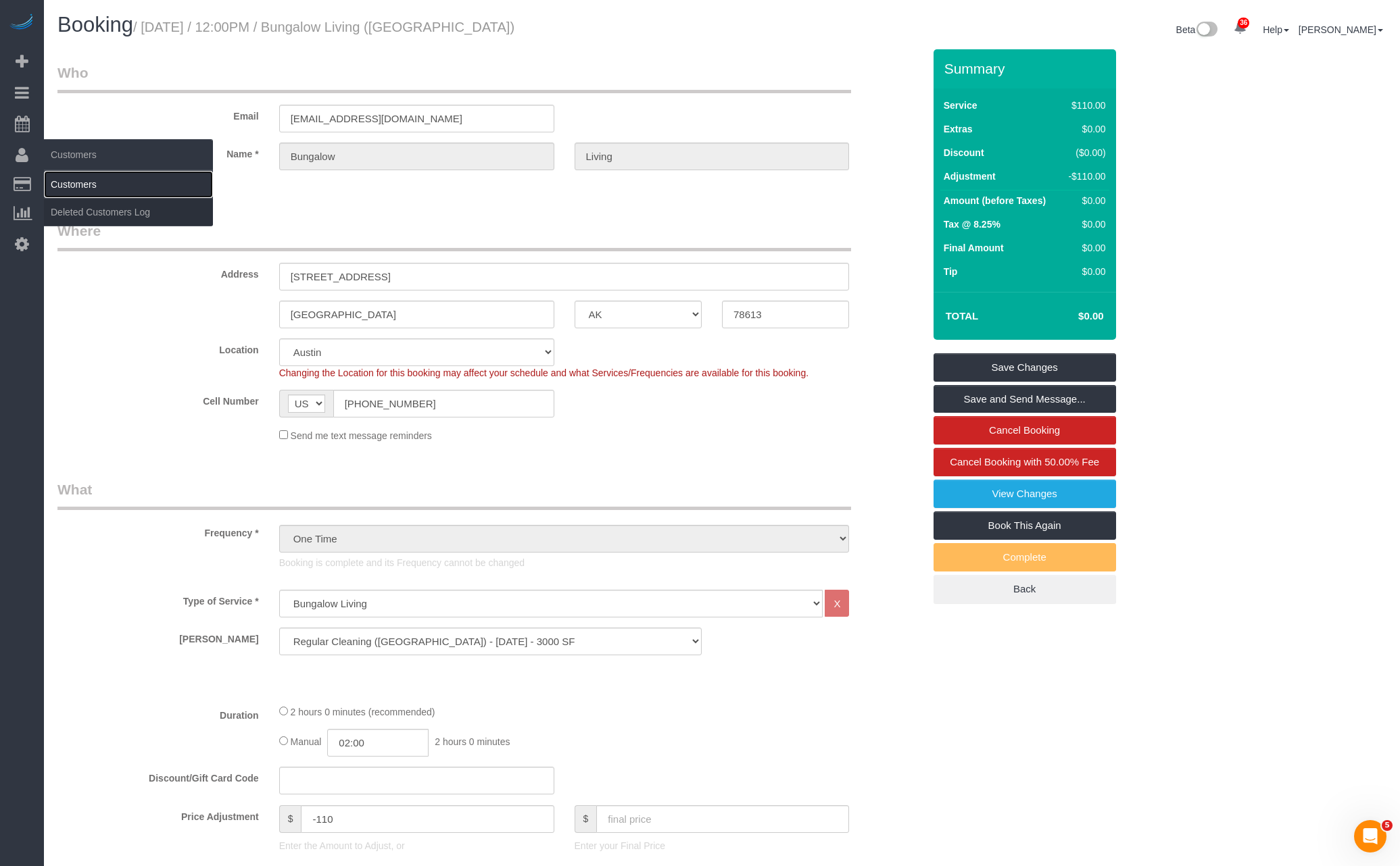
click at [78, 186] on link "Customers" at bounding box center [128, 184] width 169 height 27
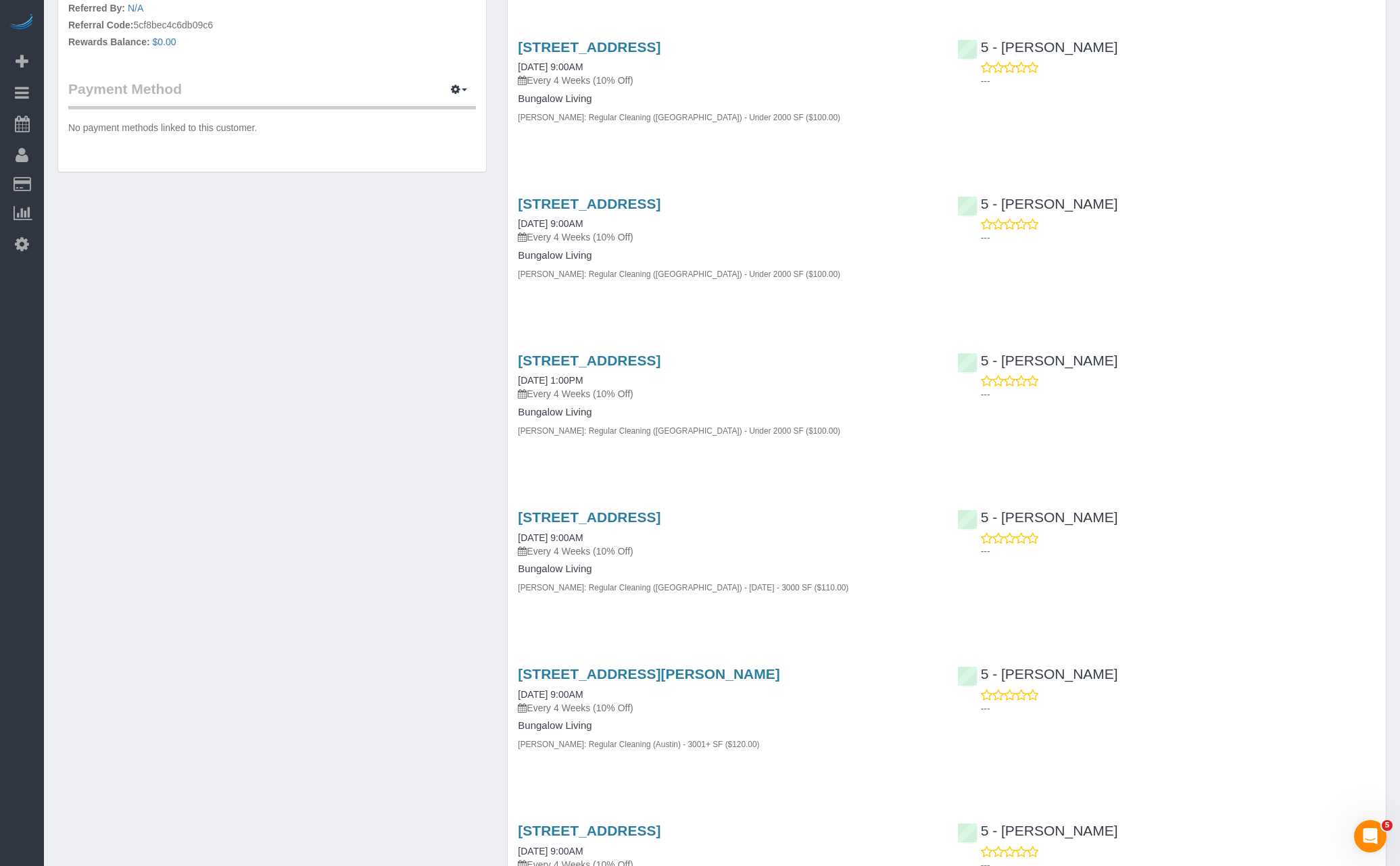
scroll to position [750, 0]
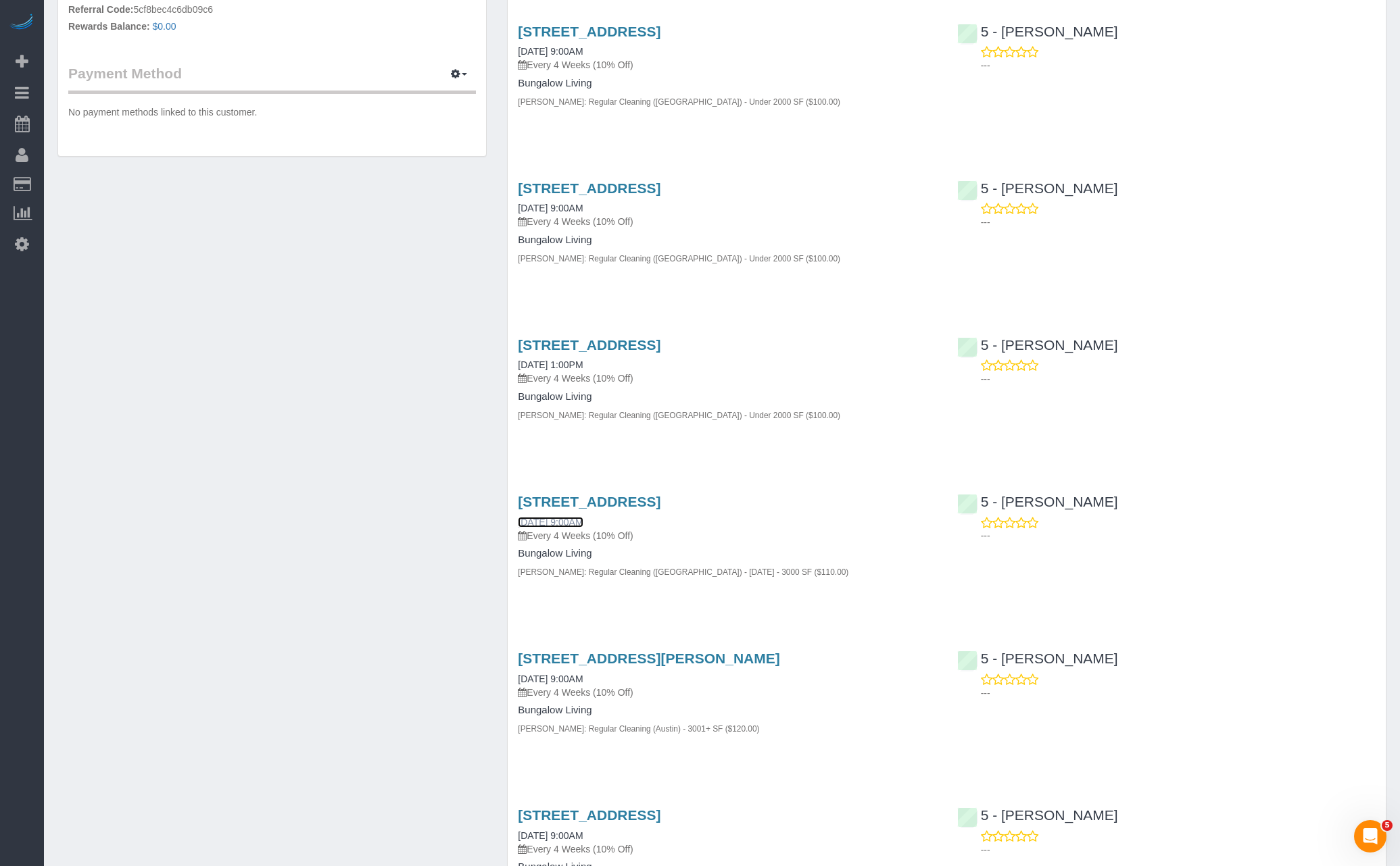
click at [582, 521] on link "08/26/2025 9:00AM" at bounding box center [550, 522] width 65 height 11
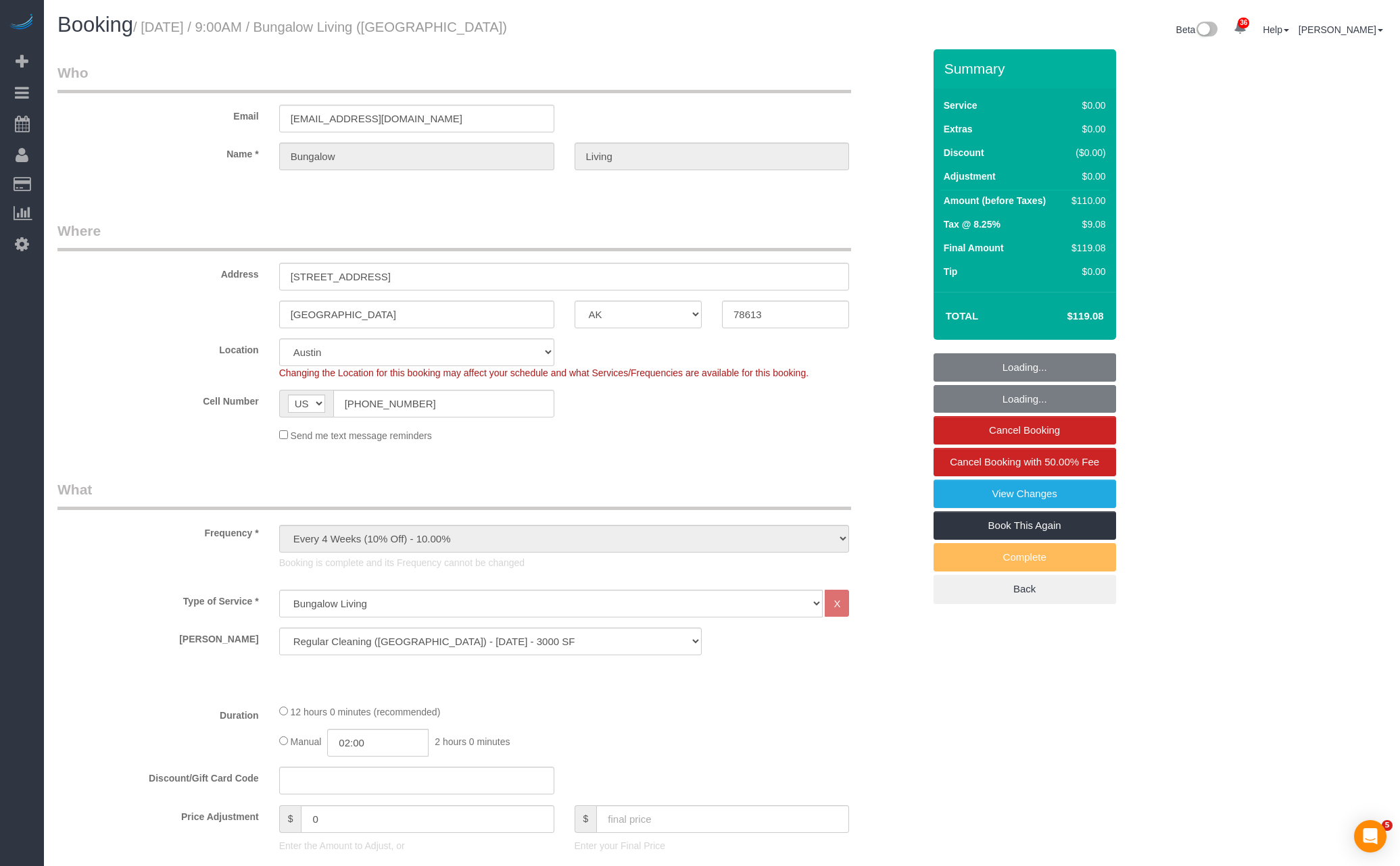
select select "[GEOGRAPHIC_DATA]"
select select "6"
select select "number:89"
select select "number:90"
select select "number:15"
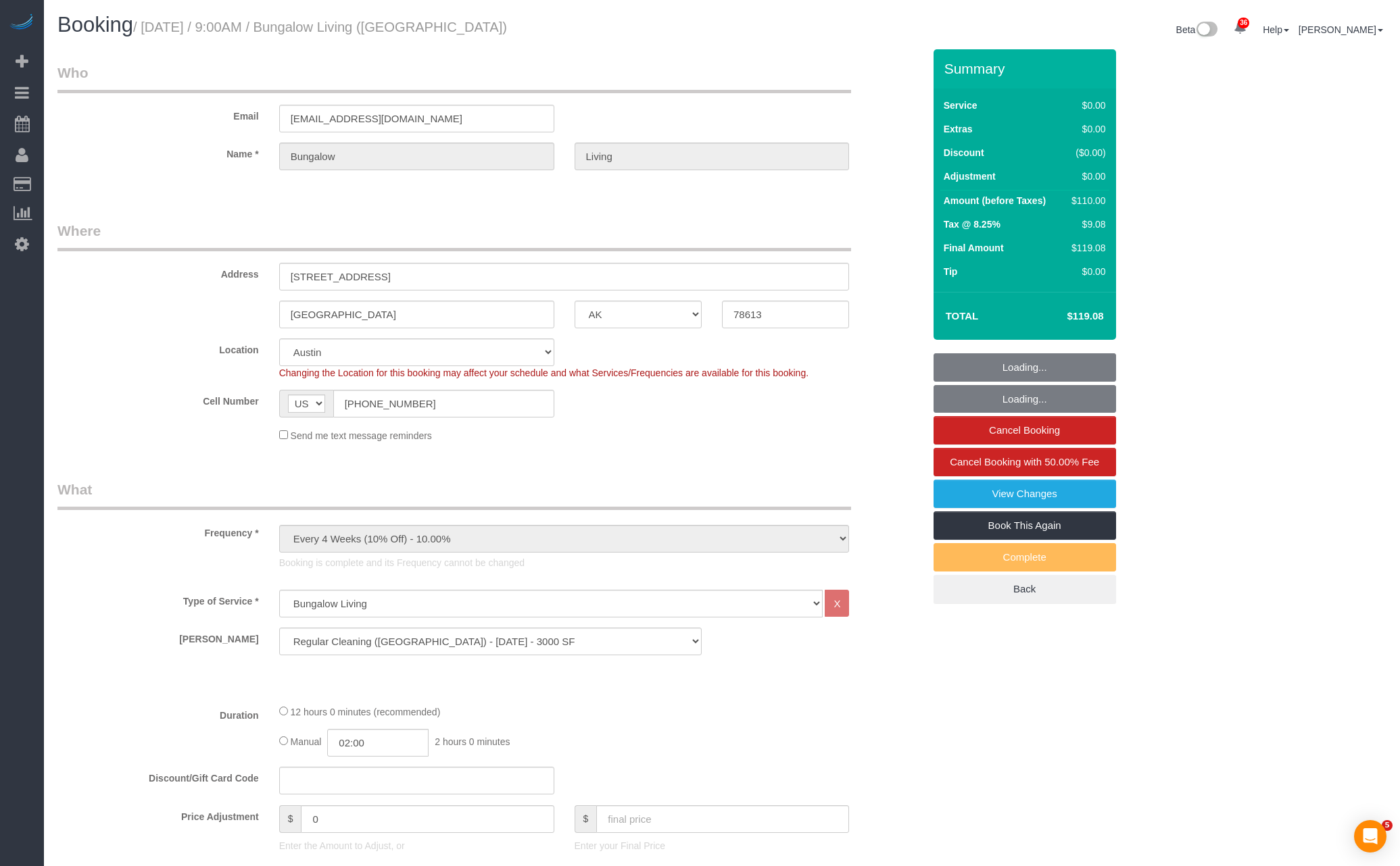
select select "number:7"
select select "spot6"
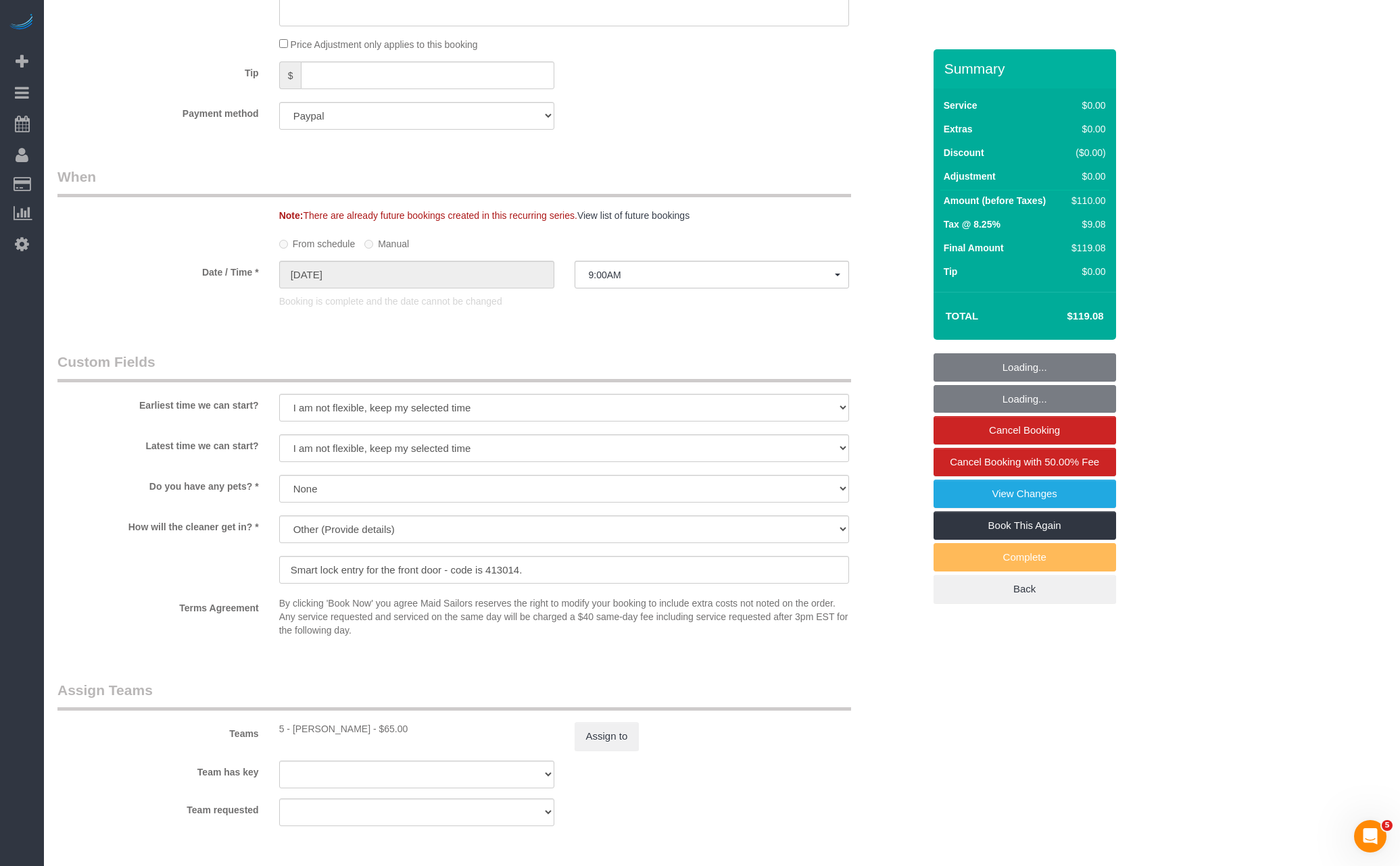
scroll to position [1258, 0]
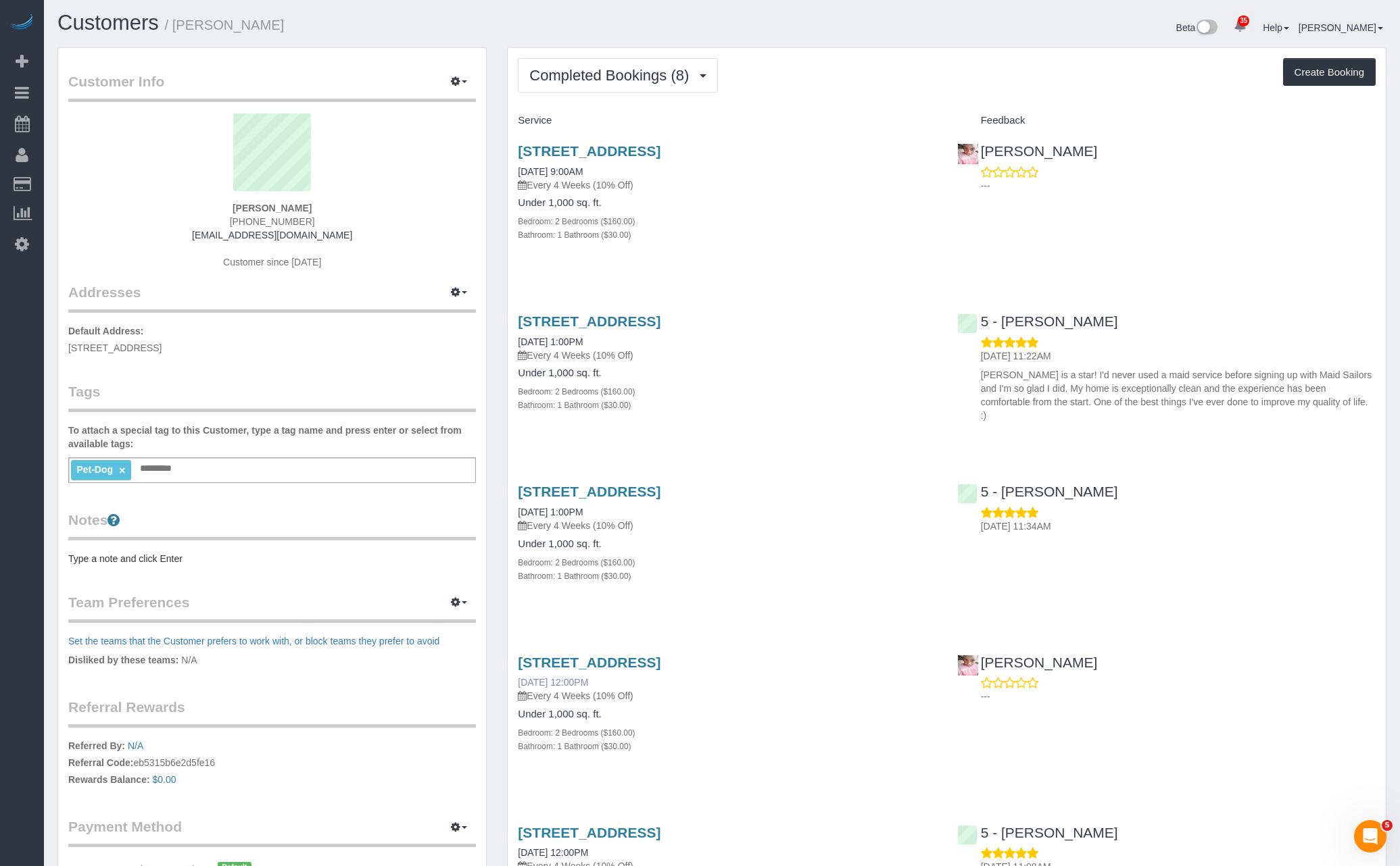
scroll to position [3, 0]
click at [579, 686] on link "[DATE] 12:00PM" at bounding box center [552, 682] width 70 height 11
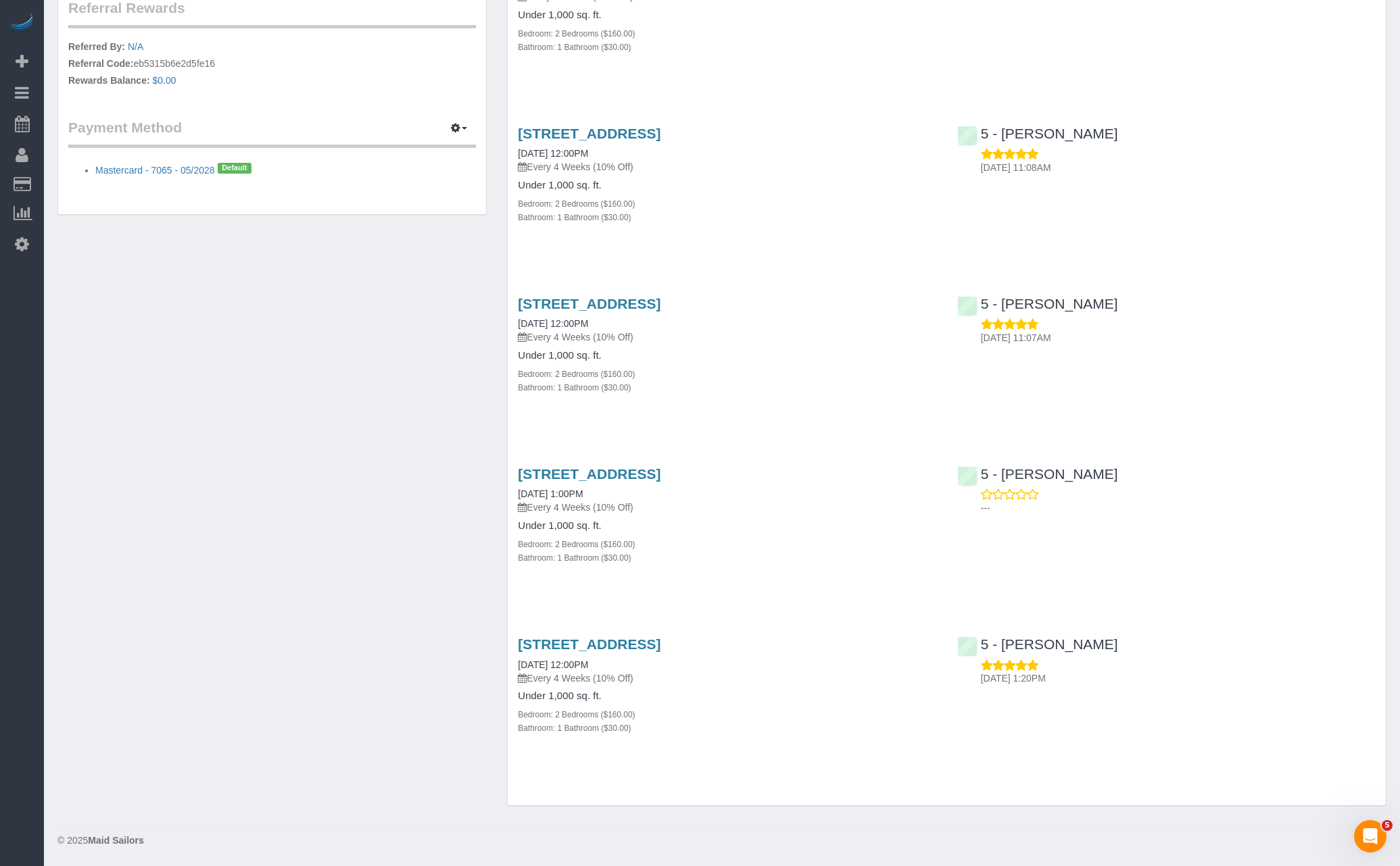
scroll to position [323, 0]
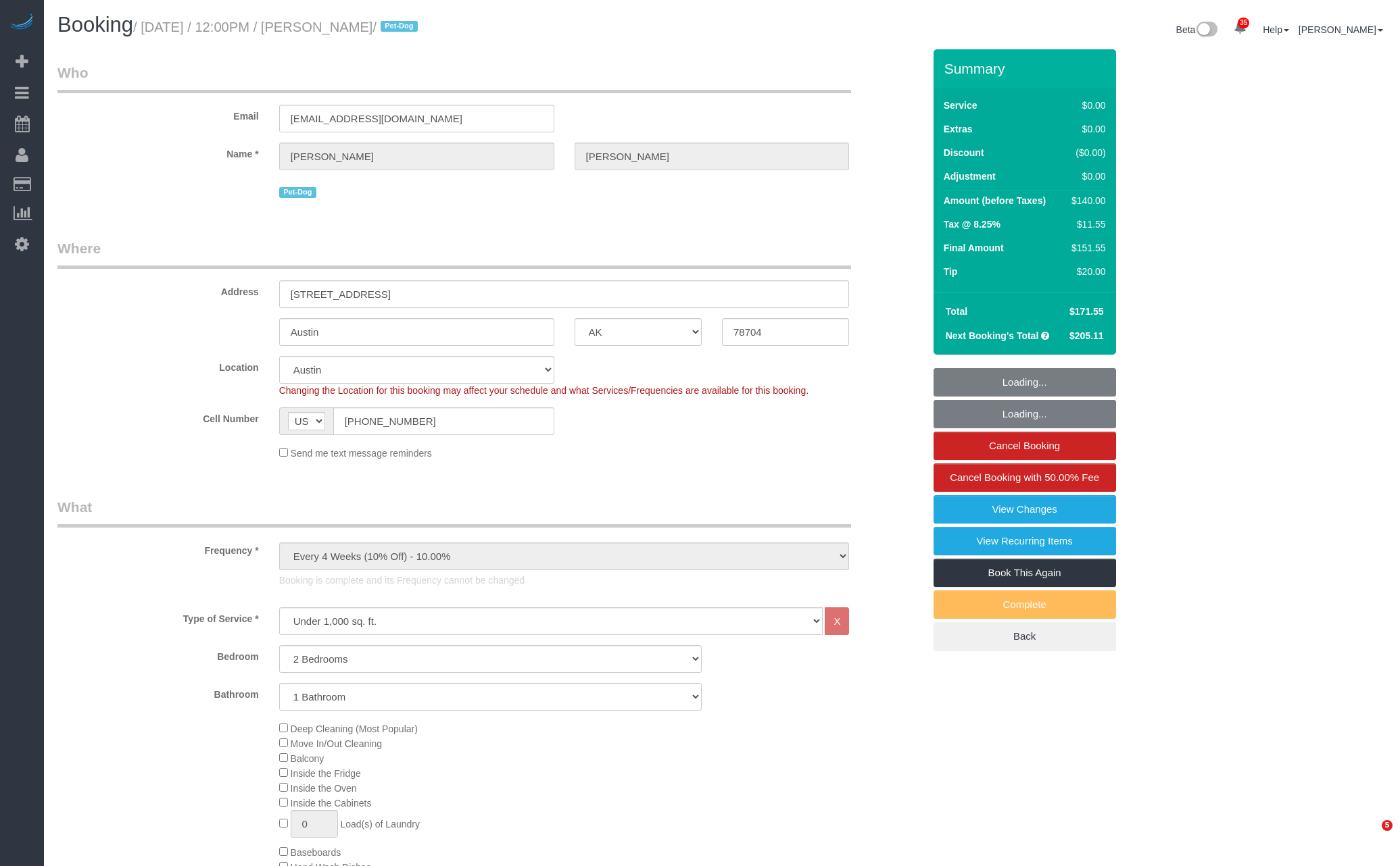
select select "[GEOGRAPHIC_DATA]"
select select "2"
select select "spot6"
select select "number:89"
select select "number:73"
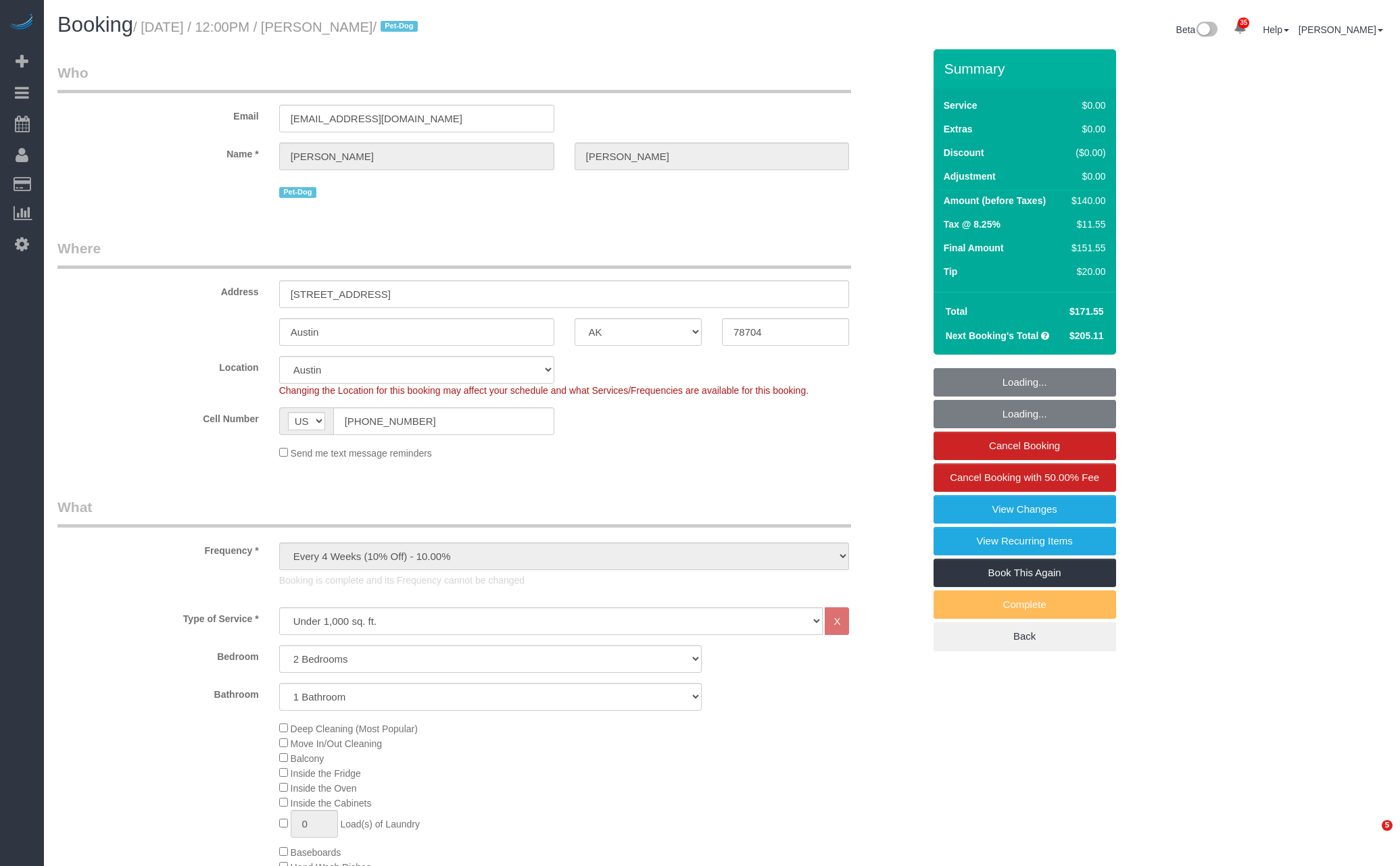
select select "number:13"
select select "number:7"
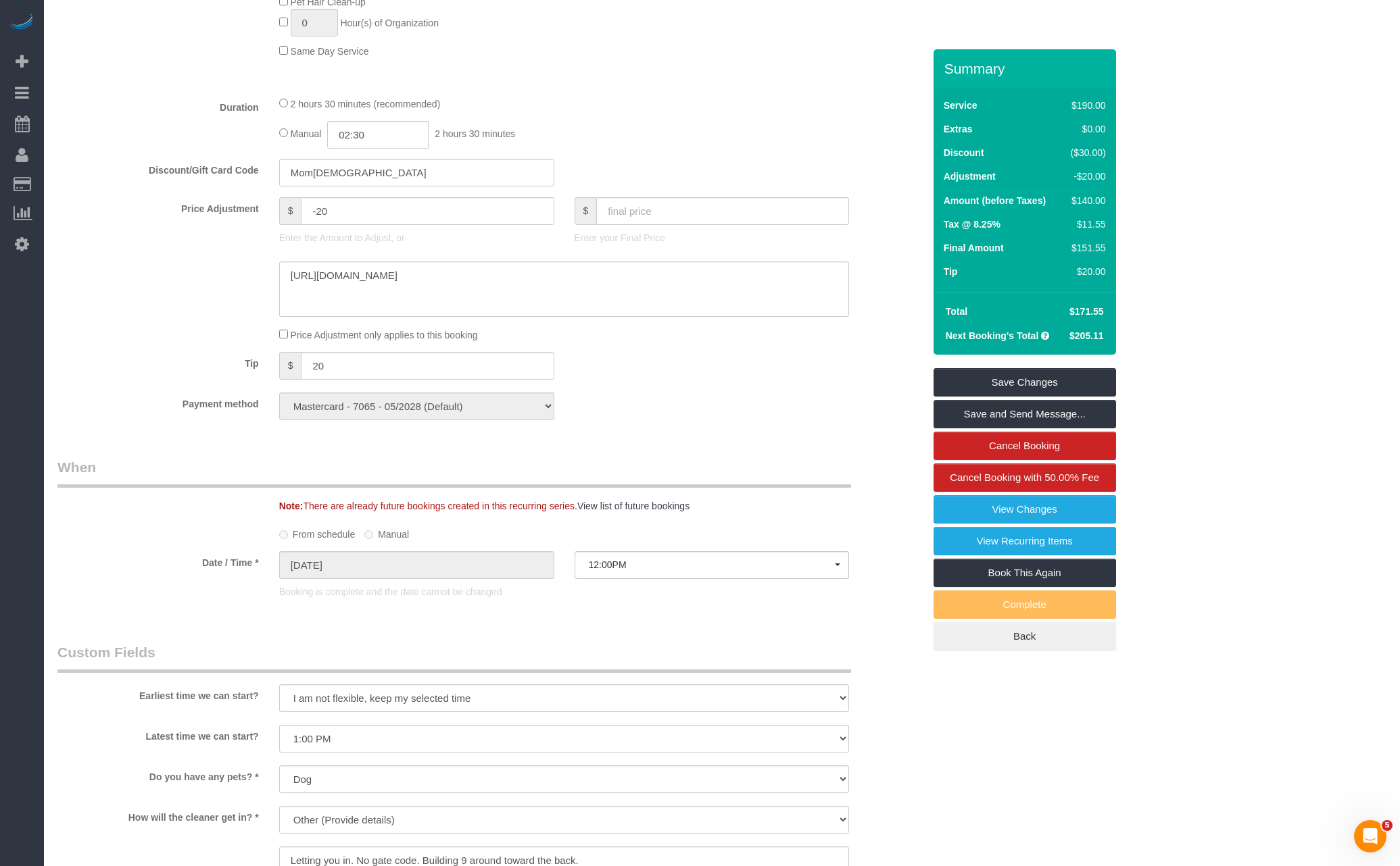
scroll to position [750, 0]
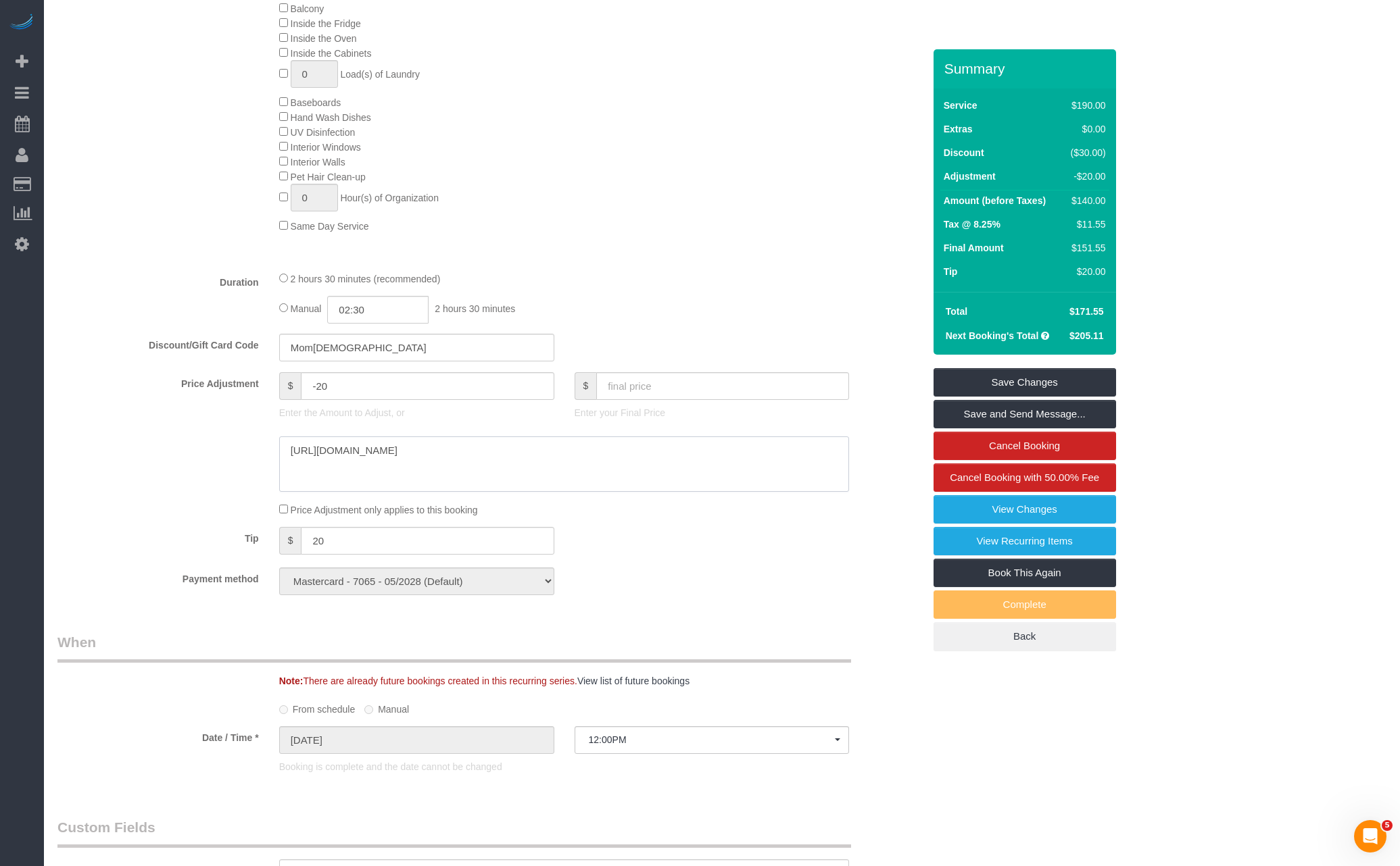
click at [548, 445] on textarea at bounding box center [564, 464] width 570 height 56
click at [548, 444] on textarea "To enrich screen reader interactions, please activate Accessibility in Grammarl…" at bounding box center [564, 464] width 570 height 56
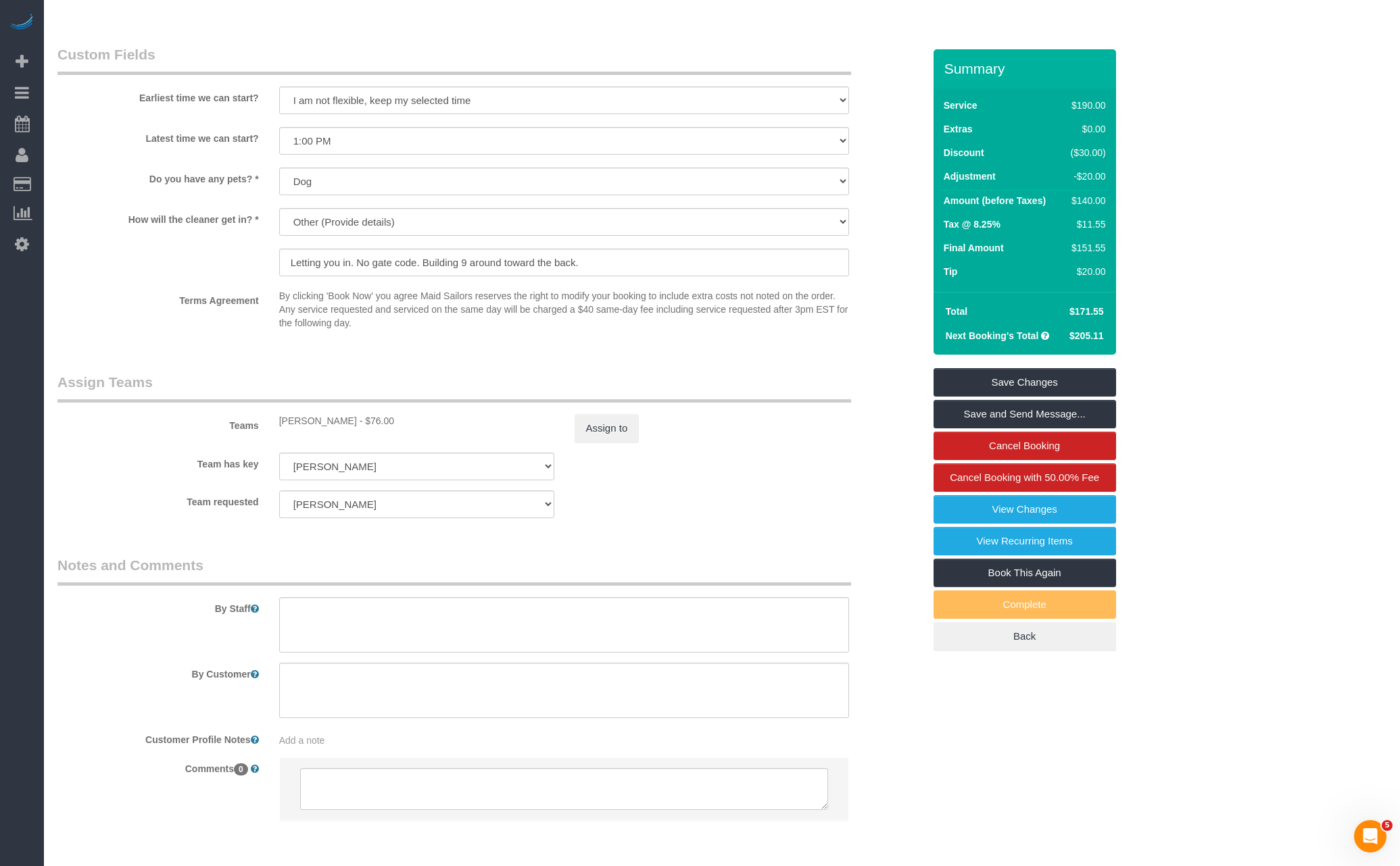
scroll to position [1523, 0]
click at [673, 399] on legend "Assign Teams" at bounding box center [454, 387] width 794 height 30
